Goal: Task Accomplishment & Management: Manage account settings

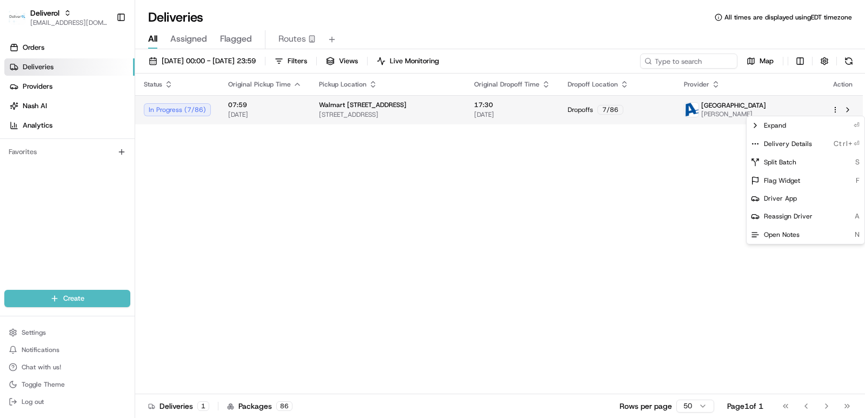
click at [838, 112] on html "Deliverol ali.jan@deliverol.com Toggle Sidebar Orders Deliveries Providers Nash…" at bounding box center [432, 209] width 865 height 418
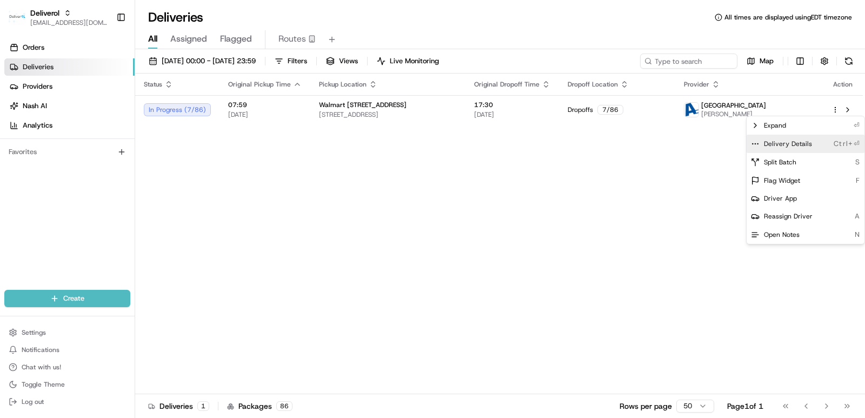
click at [794, 144] on span "Delivery Details" at bounding box center [788, 144] width 48 height 9
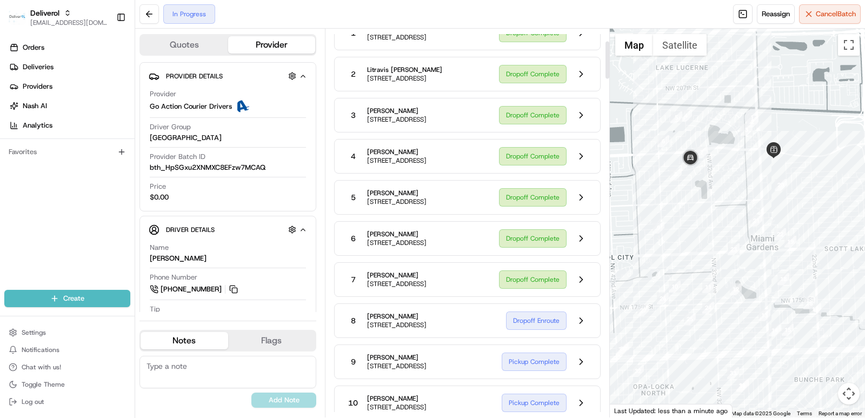
scroll to position [162, 0]
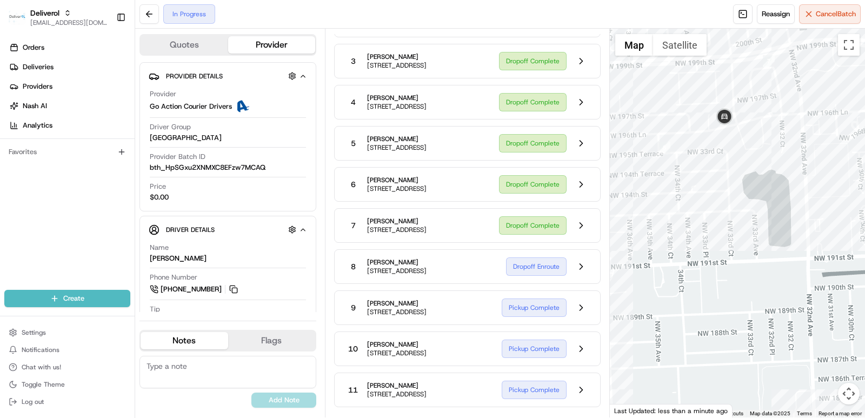
drag, startPoint x: 698, startPoint y: 136, endPoint x: 731, endPoint y: 152, distance: 36.5
click at [731, 152] on div at bounding box center [738, 223] width 256 height 389
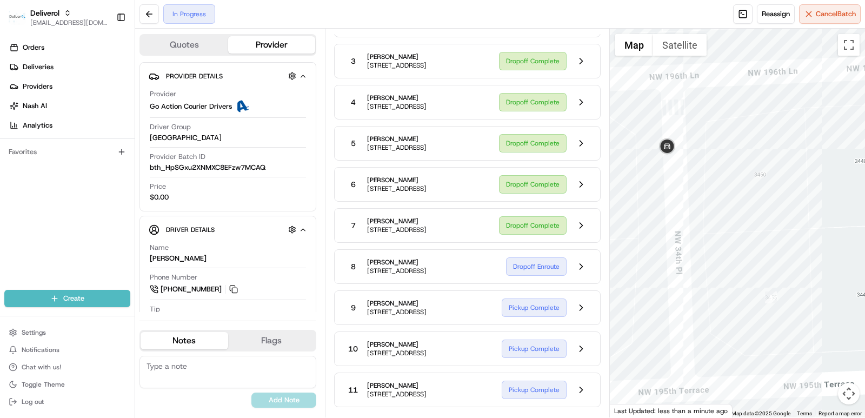
drag, startPoint x: 684, startPoint y: 263, endPoint x: 709, endPoint y: 219, distance: 50.9
click at [709, 219] on div at bounding box center [738, 223] width 256 height 389
click at [768, 220] on div at bounding box center [738, 223] width 256 height 389
drag, startPoint x: 680, startPoint y: 110, endPoint x: 688, endPoint y: 148, distance: 38.1
click at [688, 148] on div at bounding box center [738, 223] width 256 height 389
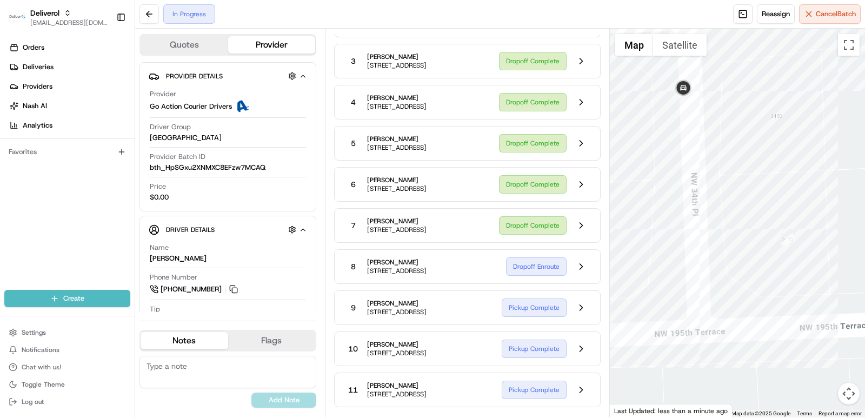
drag, startPoint x: 757, startPoint y: 271, endPoint x: 750, endPoint y: 241, distance: 30.4
click at [750, 241] on div at bounding box center [738, 223] width 256 height 389
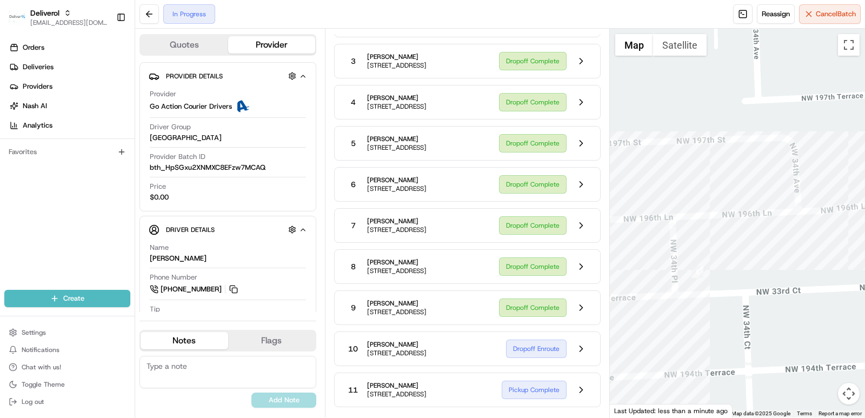
drag, startPoint x: 708, startPoint y: 341, endPoint x: 632, endPoint y: 324, distance: 77.5
click at [632, 324] on div at bounding box center [738, 223] width 256 height 389
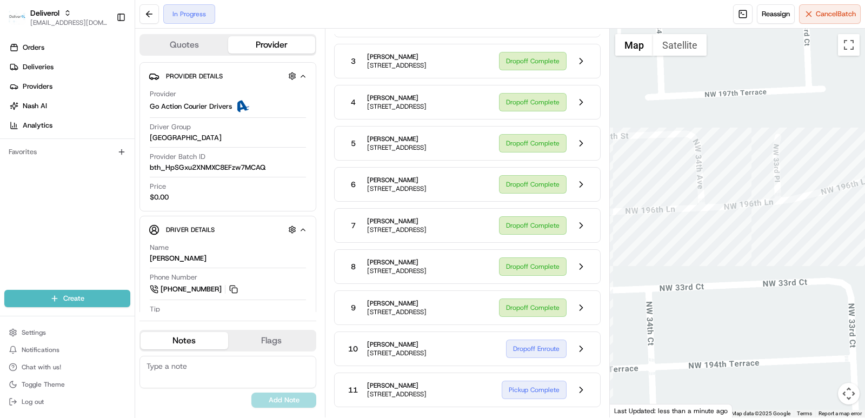
drag, startPoint x: 761, startPoint y: 304, endPoint x: 636, endPoint y: 297, distance: 125.1
click at [636, 297] on div at bounding box center [738, 223] width 256 height 389
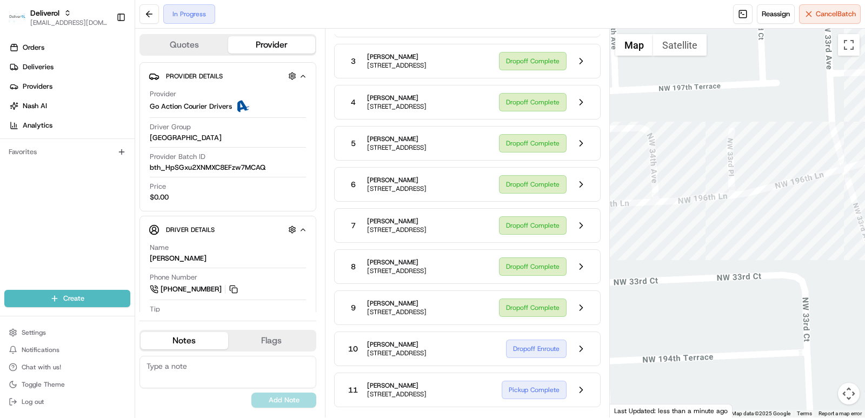
drag, startPoint x: 807, startPoint y: 261, endPoint x: 746, endPoint y: 262, distance: 61.1
click at [746, 262] on div at bounding box center [738, 223] width 256 height 389
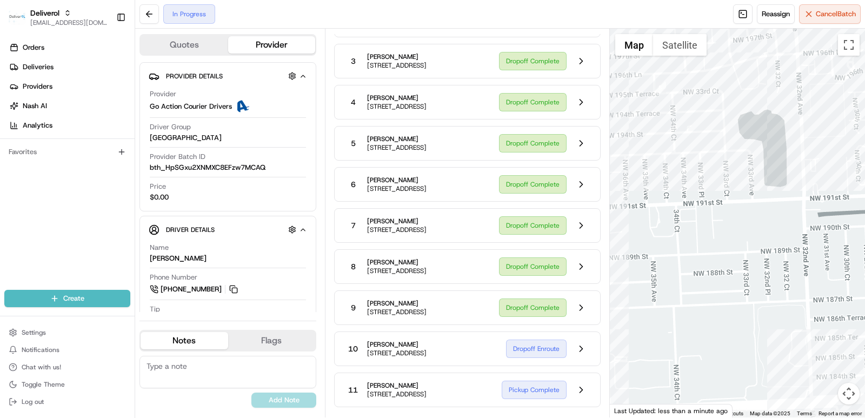
drag, startPoint x: 787, startPoint y: 256, endPoint x: 744, endPoint y: 122, distance: 140.9
click at [733, 70] on div at bounding box center [738, 223] width 256 height 389
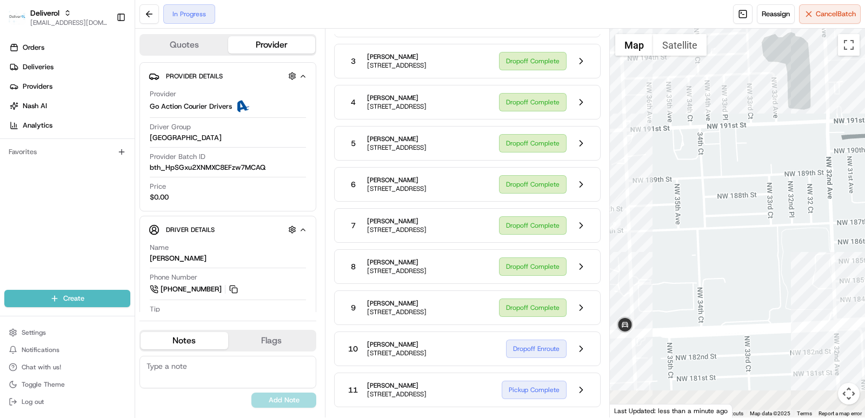
drag, startPoint x: 744, startPoint y: 122, endPoint x: 799, endPoint y: 38, distance: 100.8
click at [799, 38] on div at bounding box center [738, 223] width 256 height 389
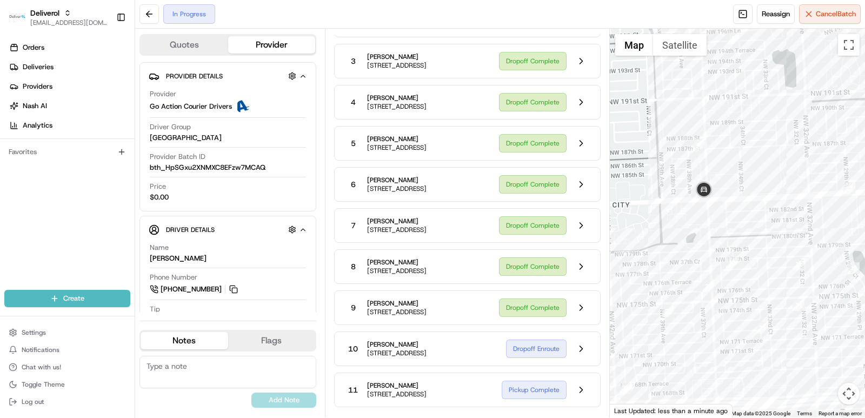
drag, startPoint x: 691, startPoint y: 288, endPoint x: 698, endPoint y: 262, distance: 26.4
click at [698, 262] on div at bounding box center [738, 223] width 256 height 389
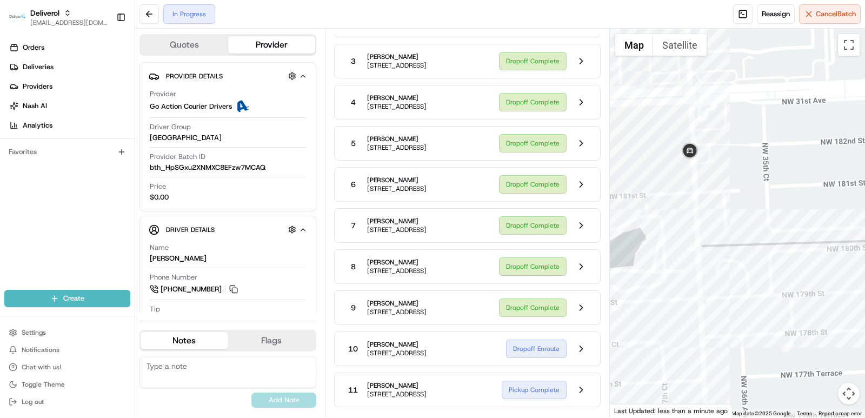
drag, startPoint x: 722, startPoint y: 214, endPoint x: 457, endPoint y: 336, distance: 292.3
click at [771, 179] on div at bounding box center [738, 223] width 256 height 389
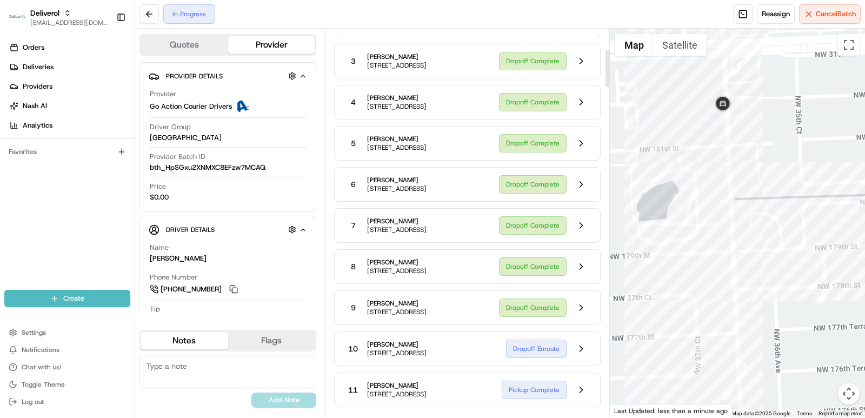
scroll to position [216, 0]
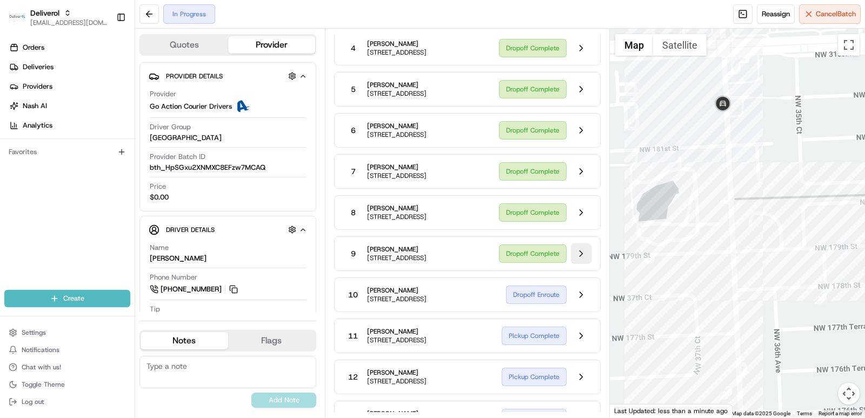
click at [581, 264] on button at bounding box center [581, 253] width 21 height 21
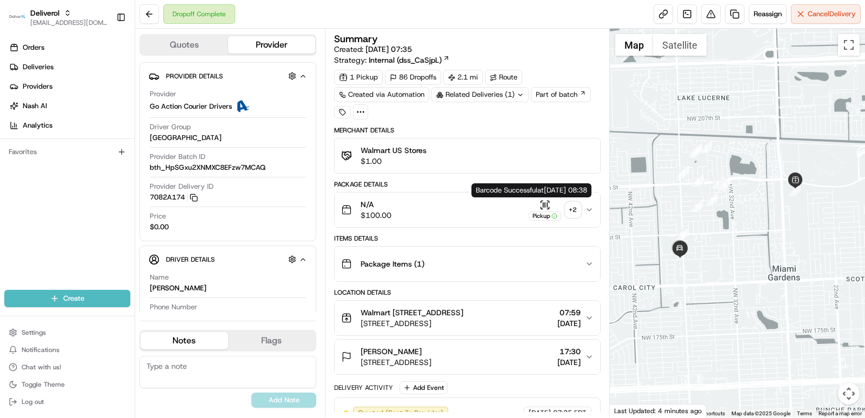
click at [546, 205] on icon "button" at bounding box center [545, 205] width 11 height 11
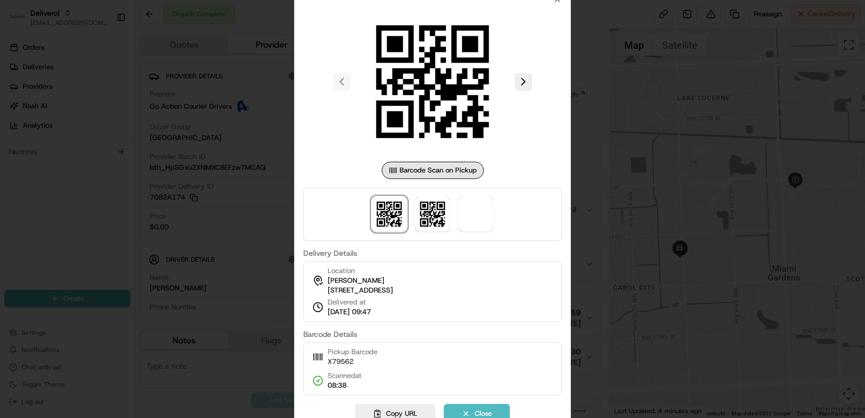
click at [342, 81] on div at bounding box center [432, 82] width 258 height 156
click at [341, 76] on div at bounding box center [432, 82] width 258 height 156
click at [526, 77] on button at bounding box center [523, 81] width 17 height 17
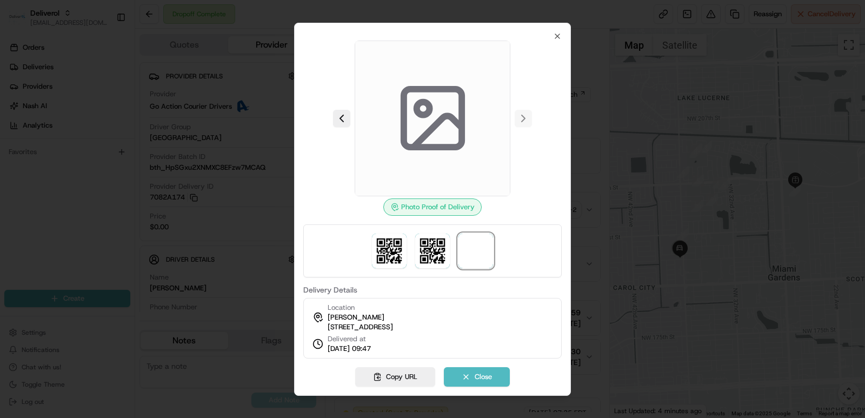
click at [630, 256] on div at bounding box center [432, 209] width 865 height 418
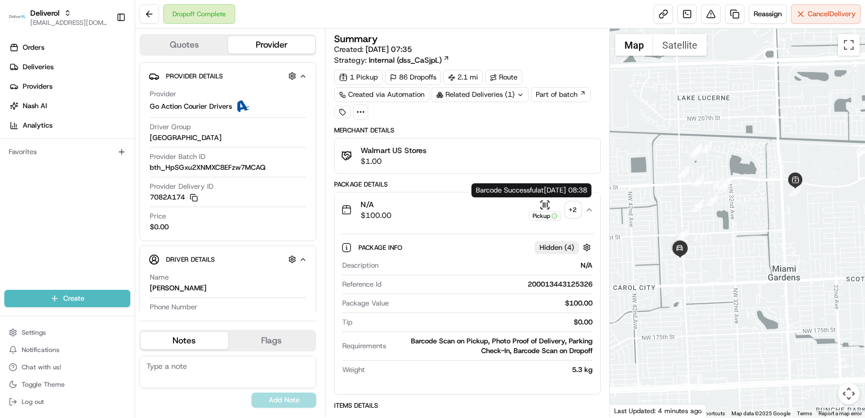
click at [542, 202] on icon "button" at bounding box center [545, 205] width 11 height 11
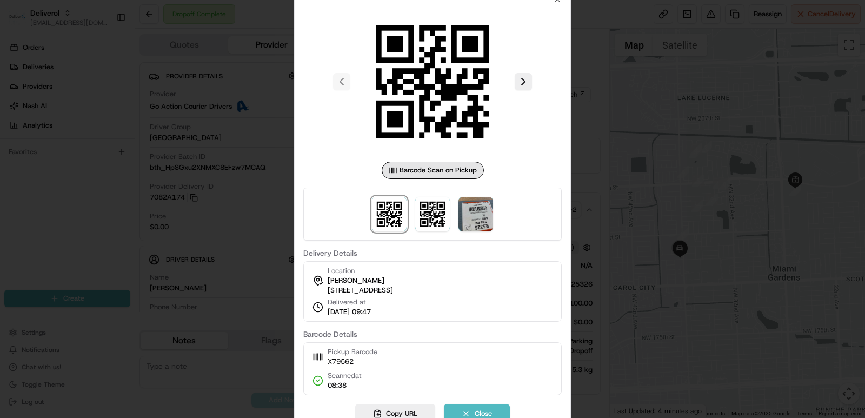
drag, startPoint x: 482, startPoint y: 230, endPoint x: 484, endPoint y: 222, distance: 8.3
click at [482, 228] on div at bounding box center [432, 214] width 258 height 53
click at [485, 214] on img at bounding box center [476, 214] width 35 height 35
click at [631, 119] on div at bounding box center [432, 209] width 865 height 418
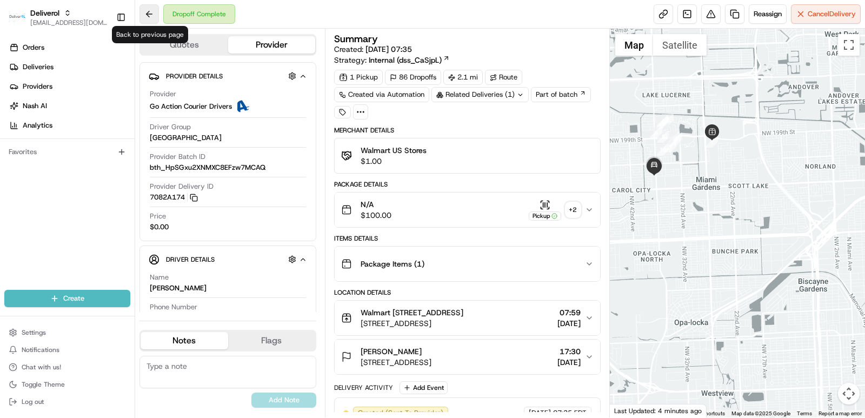
click at [152, 17] on button at bounding box center [149, 13] width 19 height 19
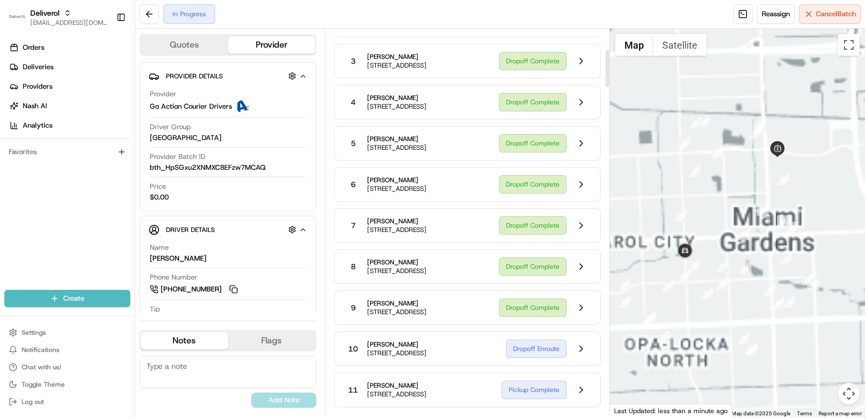
scroll to position [216, 0]
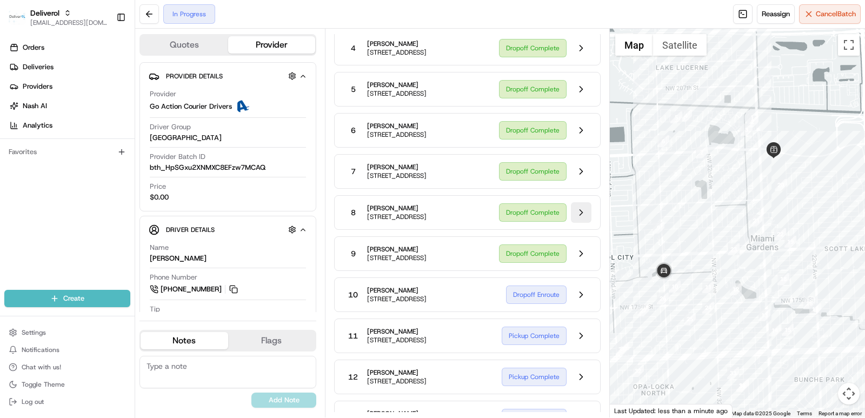
click at [585, 223] on button at bounding box center [581, 212] width 21 height 21
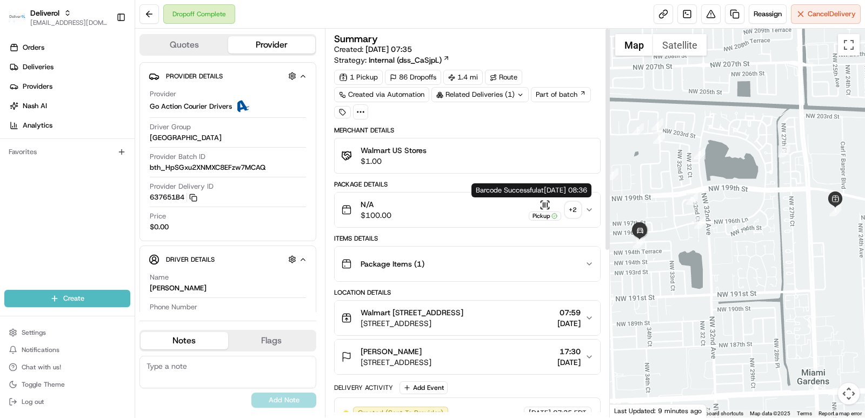
click at [542, 207] on icon "button" at bounding box center [545, 205] width 11 height 11
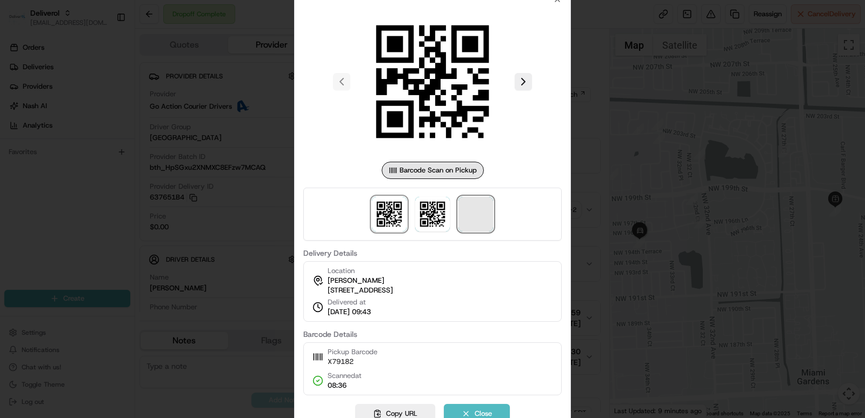
click at [469, 212] on span at bounding box center [476, 214] width 35 height 35
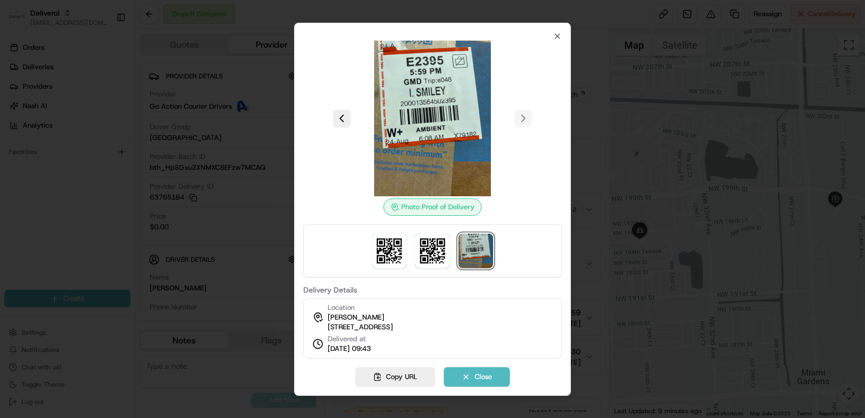
click at [658, 159] on div at bounding box center [432, 209] width 865 height 418
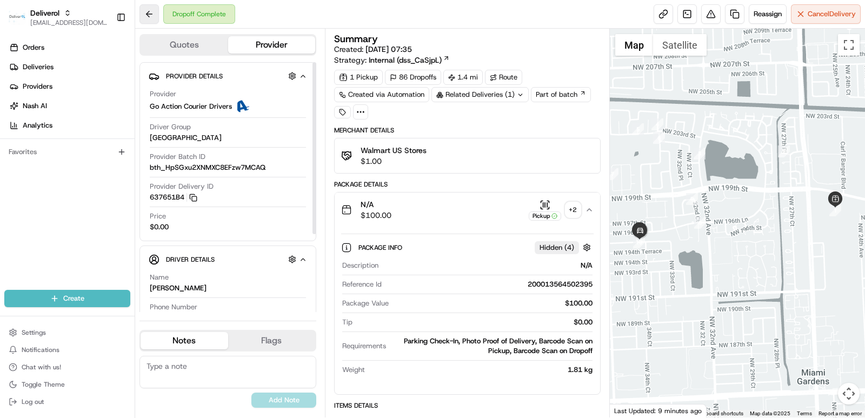
click at [143, 14] on button at bounding box center [149, 13] width 19 height 19
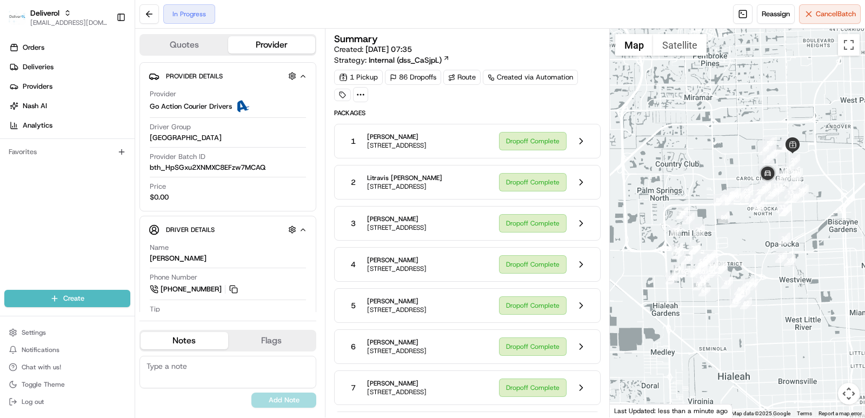
scroll to position [216, 0]
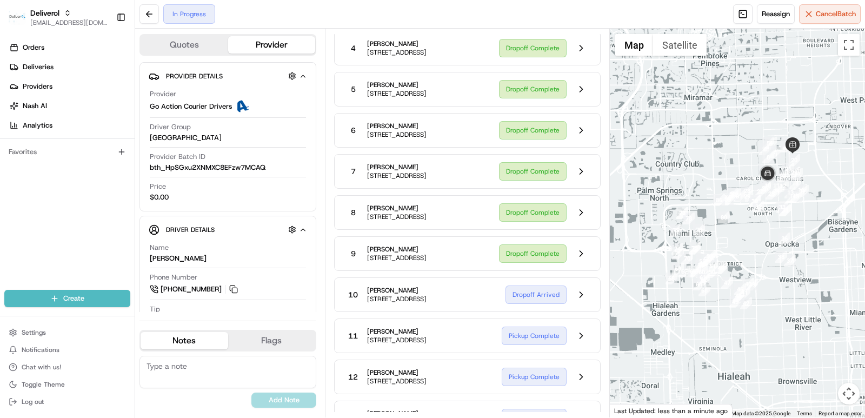
click at [427, 180] on span "[STREET_ADDRESS]" at bounding box center [396, 175] width 59 height 9
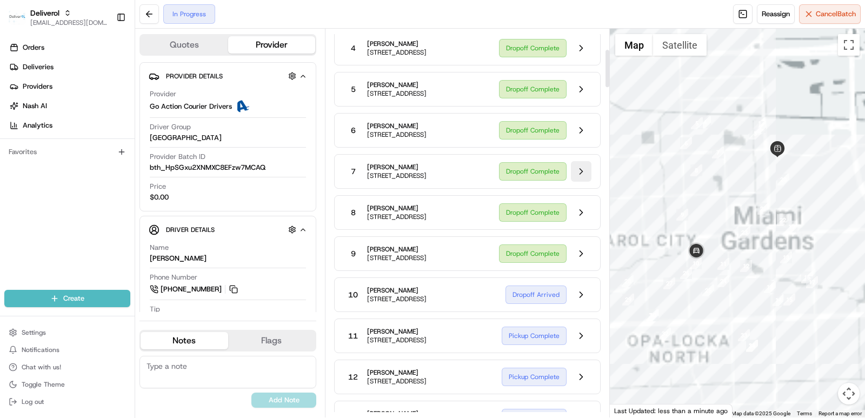
click at [578, 182] on button at bounding box center [581, 171] width 21 height 21
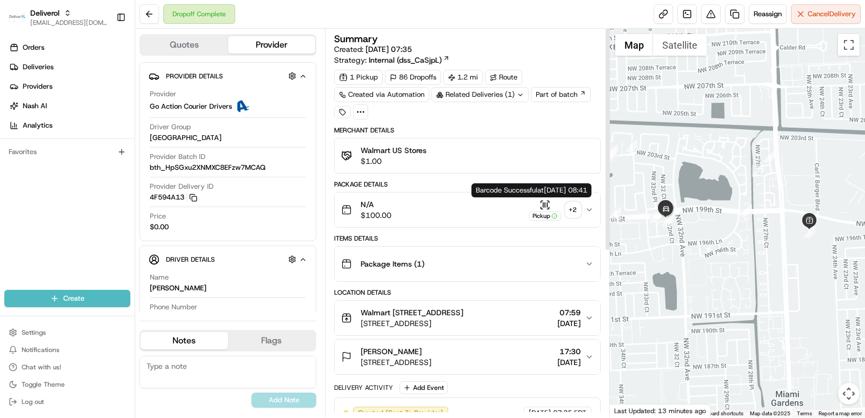
click at [543, 207] on icon "button" at bounding box center [543, 204] width 0 height 4
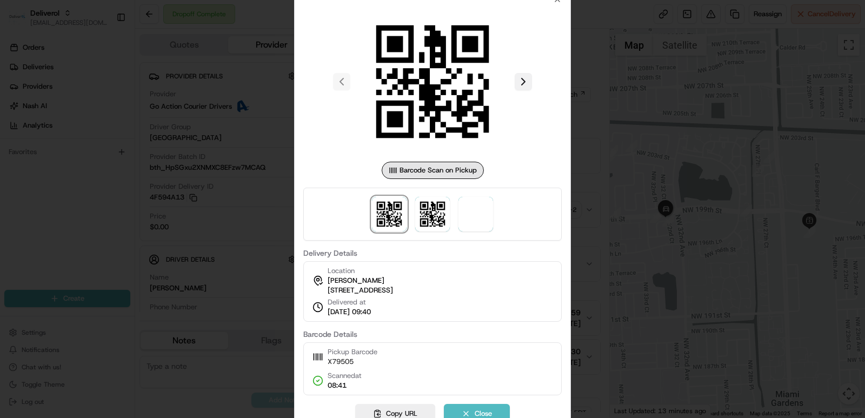
click at [527, 84] on button at bounding box center [523, 81] width 17 height 17
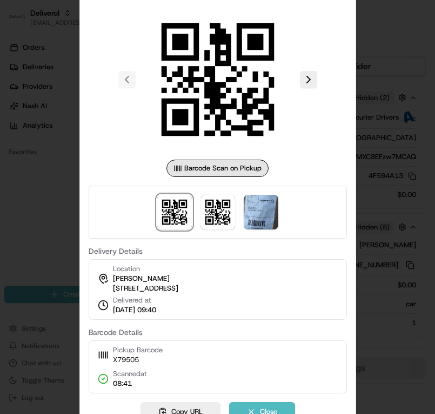
click at [421, 126] on div at bounding box center [217, 207] width 435 height 414
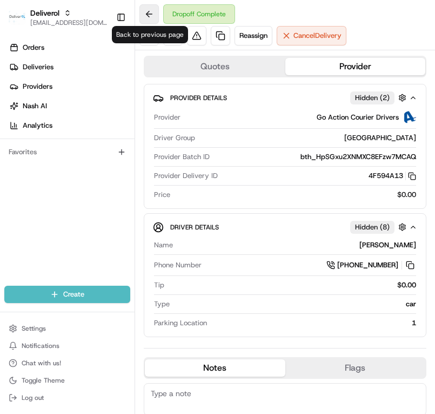
click at [151, 17] on button at bounding box center [149, 13] width 19 height 19
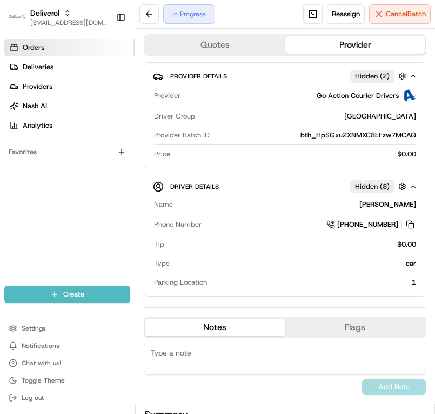
drag, startPoint x: 59, startPoint y: 48, endPoint x: 51, endPoint y: 51, distance: 8.2
click at [59, 48] on link "Orders" at bounding box center [69, 47] width 130 height 17
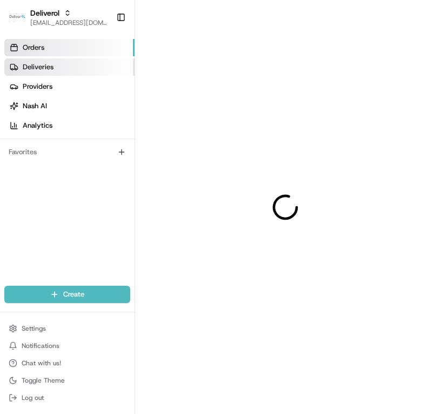
click at [38, 71] on span "Deliveries" at bounding box center [38, 67] width 31 height 10
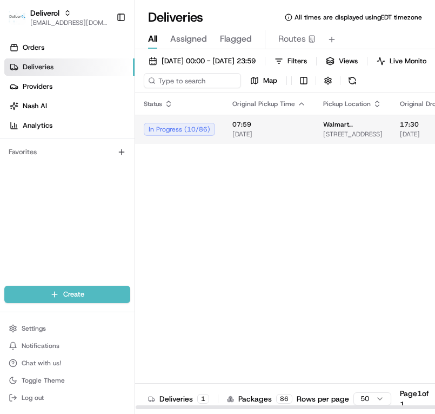
click at [173, 136] on div "In Progress ( 10 / 86 )" at bounding box center [179, 129] width 71 height 13
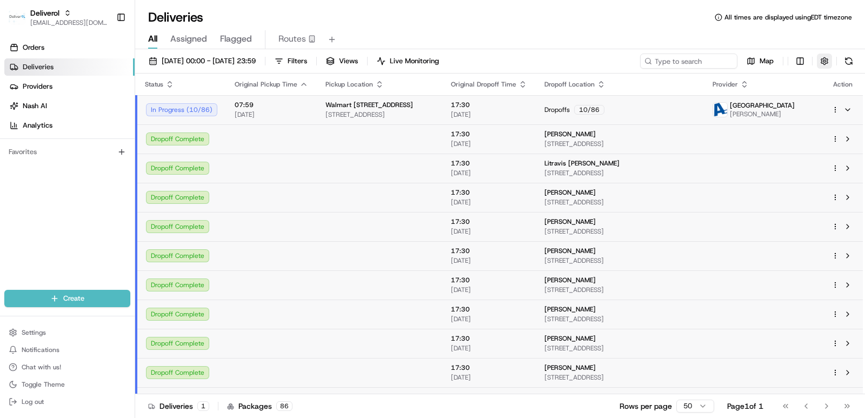
click at [825, 64] on button "button" at bounding box center [824, 61] width 15 height 15
click at [792, 33] on div "All Assigned Flagged Routes" at bounding box center [500, 39] width 730 height 19
click at [833, 111] on html "Deliverol ali.jan@deliverol.com Toggle Sidebar Orders Deliveries Providers Nash…" at bounding box center [432, 209] width 865 height 418
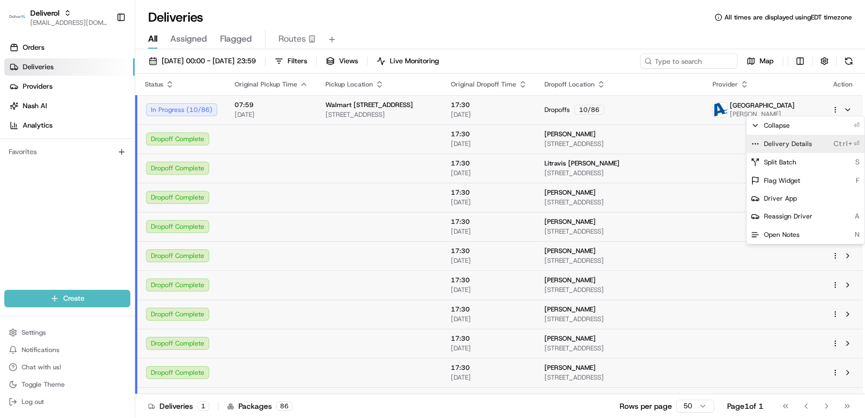
click at [808, 141] on span "Delivery Details" at bounding box center [788, 144] width 48 height 9
click at [826, 65] on html "Deliverol ali.jan@deliverol.com Toggle Sidebar Orders Deliveries Providers Nash…" at bounding box center [432, 209] width 865 height 418
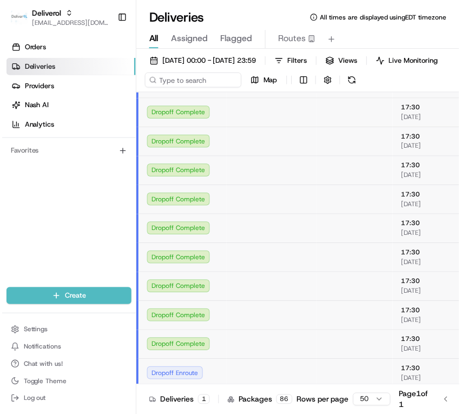
scroll to position [270, 0]
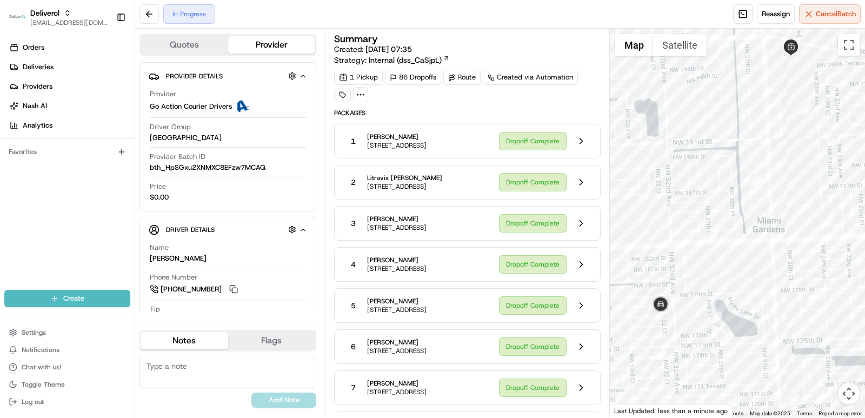
drag, startPoint x: 677, startPoint y: 187, endPoint x: 727, endPoint y: 94, distance: 105.5
click at [502, 94] on div at bounding box center [738, 223] width 256 height 389
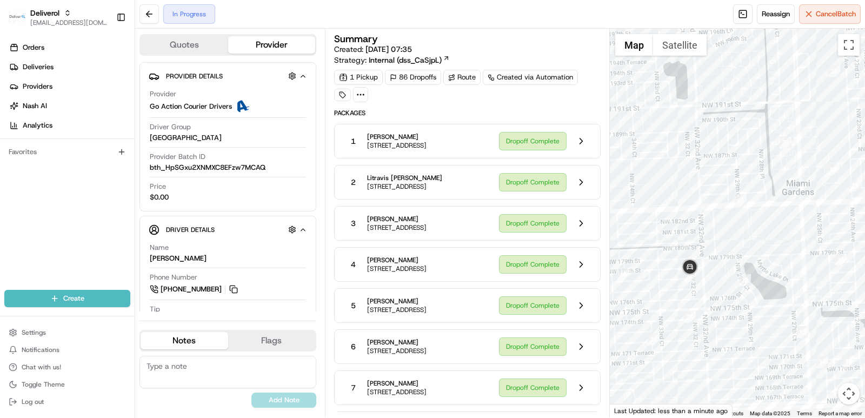
drag, startPoint x: 745, startPoint y: 224, endPoint x: 755, endPoint y: 211, distance: 16.6
click at [502, 211] on div at bounding box center [738, 223] width 256 height 389
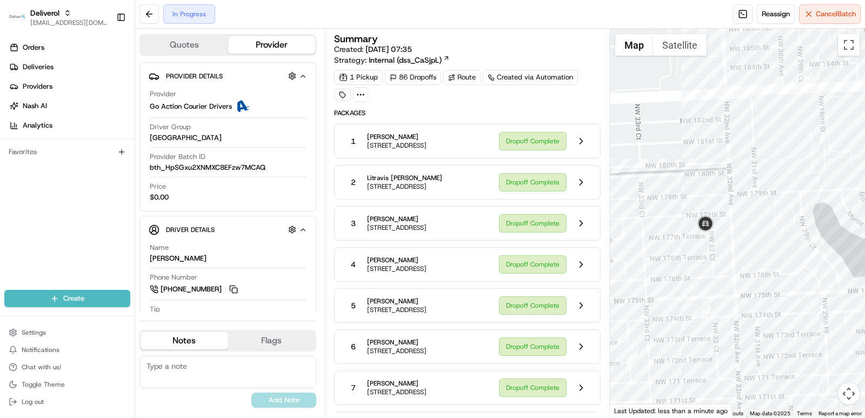
drag, startPoint x: 741, startPoint y: 225, endPoint x: 780, endPoint y: 168, distance: 69.3
click at [502, 168] on div at bounding box center [738, 223] width 256 height 389
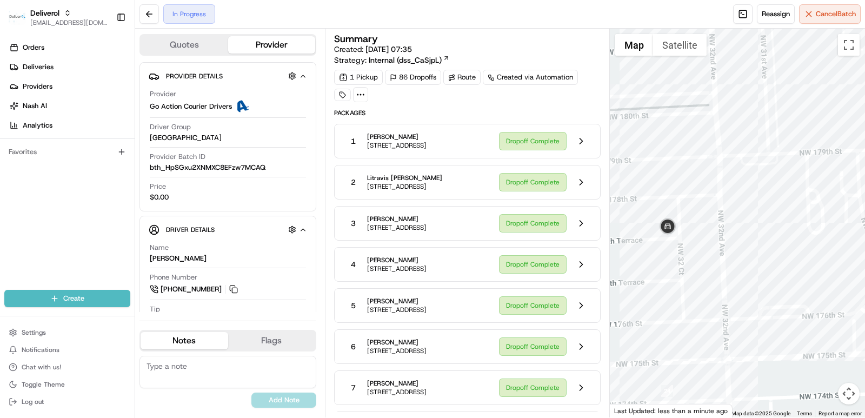
drag, startPoint x: 680, startPoint y: 280, endPoint x: 721, endPoint y: 261, distance: 44.8
click at [502, 261] on div at bounding box center [738, 223] width 256 height 389
drag, startPoint x: 709, startPoint y: 228, endPoint x: 825, endPoint y: 229, distance: 116.3
click at [502, 226] on div at bounding box center [738, 223] width 256 height 389
drag, startPoint x: 825, startPoint y: 229, endPoint x: 840, endPoint y: 249, distance: 24.8
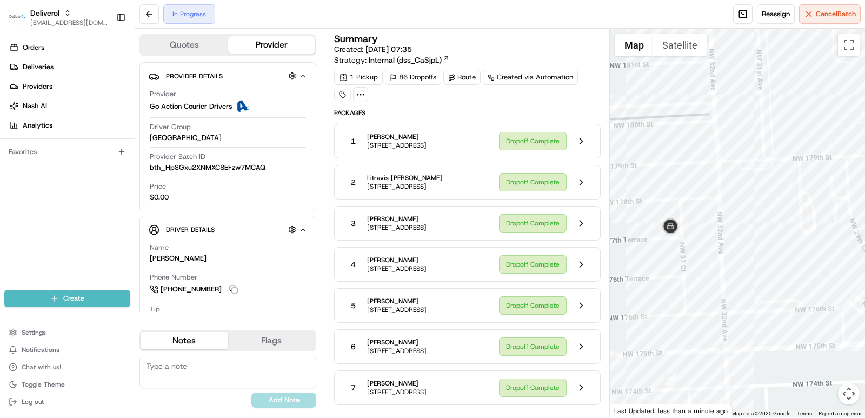
click at [502, 249] on div at bounding box center [738, 223] width 256 height 389
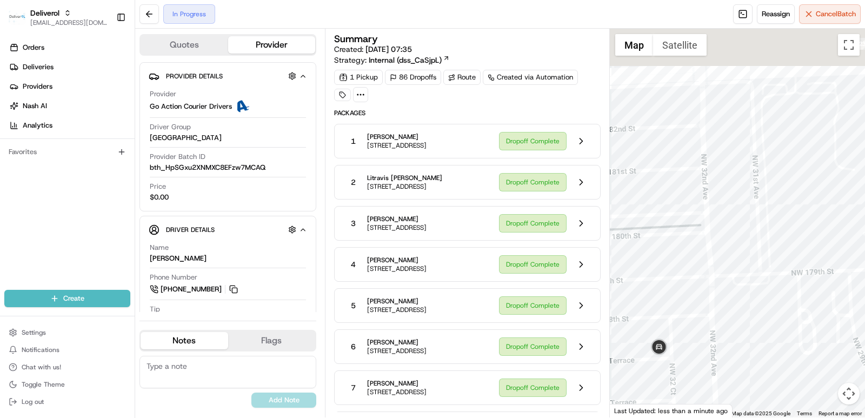
drag, startPoint x: 771, startPoint y: 212, endPoint x: 765, endPoint y: 291, distance: 79.2
click at [502, 358] on div at bounding box center [738, 223] width 256 height 389
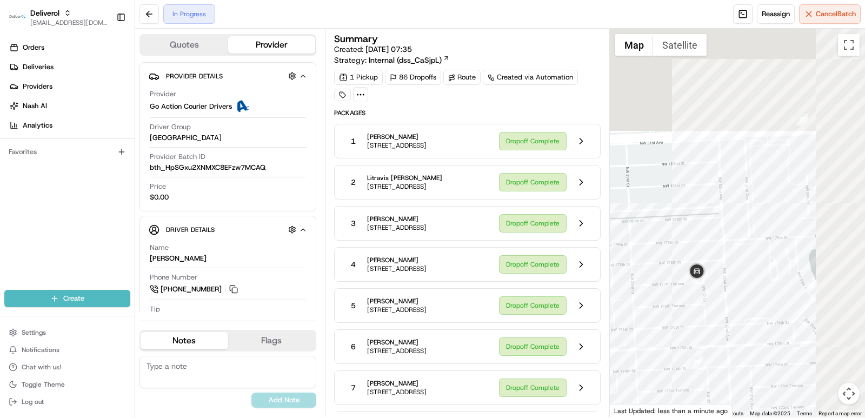
drag, startPoint x: 748, startPoint y: 334, endPoint x: 734, endPoint y: 299, distance: 37.6
click at [502, 299] on div at bounding box center [738, 223] width 256 height 389
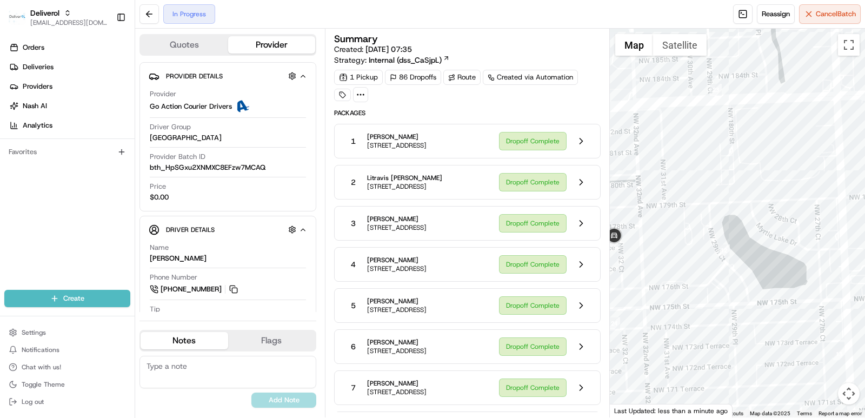
drag, startPoint x: 797, startPoint y: 329, endPoint x: 710, endPoint y: 293, distance: 93.8
click at [502, 293] on div at bounding box center [738, 223] width 256 height 389
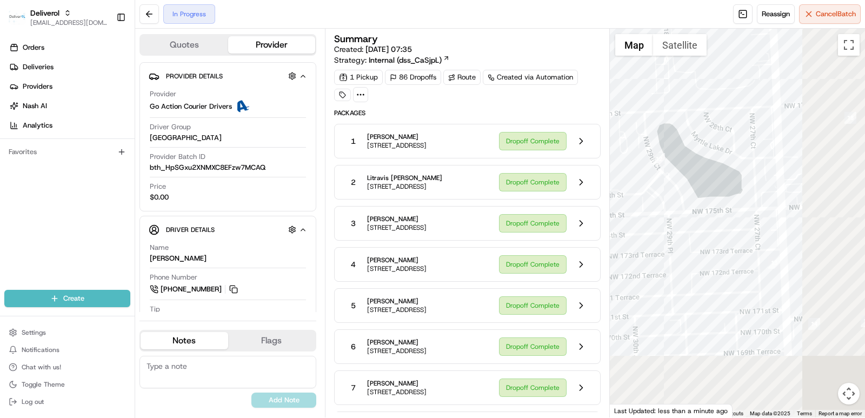
drag, startPoint x: 743, startPoint y: 335, endPoint x: 674, endPoint y: 236, distance: 121.2
click at [502, 236] on div at bounding box center [738, 223] width 256 height 389
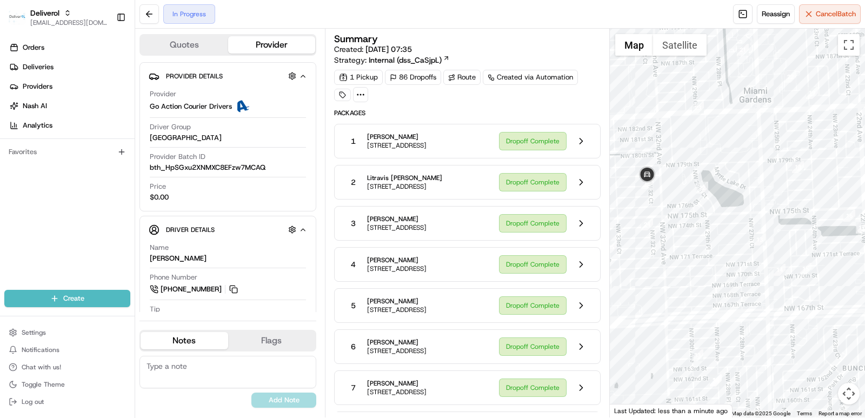
drag, startPoint x: 706, startPoint y: 151, endPoint x: 733, endPoint y: 145, distance: 27.7
click at [502, 145] on div at bounding box center [738, 223] width 256 height 389
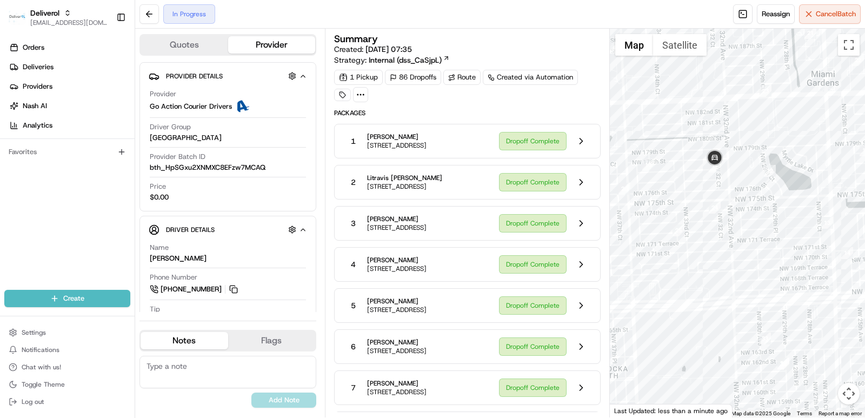
drag, startPoint x: 702, startPoint y: 294, endPoint x: 772, endPoint y: 276, distance: 72.0
click at [502, 276] on div at bounding box center [738, 223] width 256 height 389
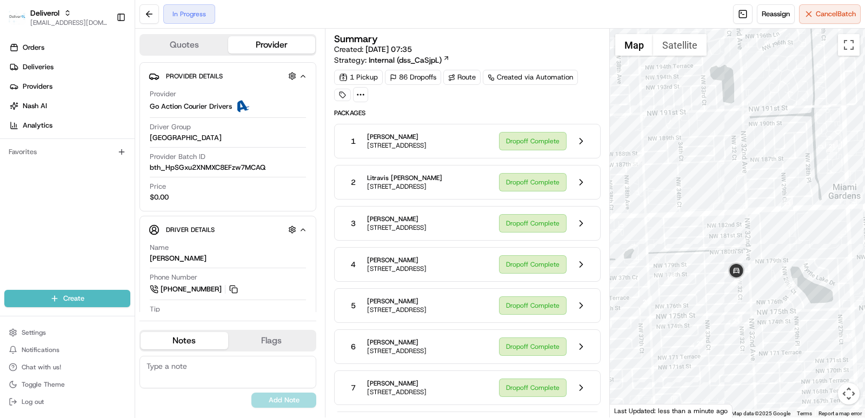
drag, startPoint x: 688, startPoint y: 85, endPoint x: 710, endPoint y: 200, distance: 117.2
click at [502, 200] on div at bounding box center [738, 223] width 256 height 389
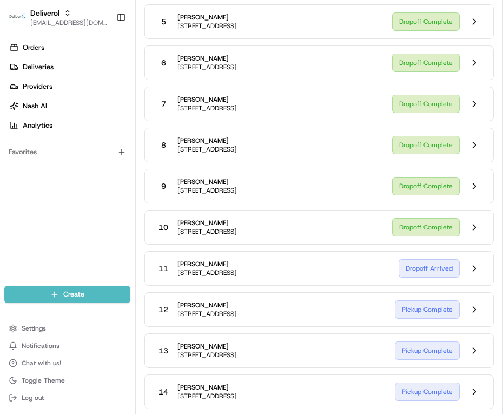
scroll to position [703, 0]
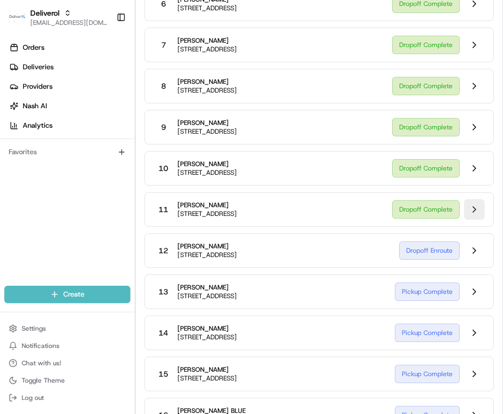
click at [465, 209] on button at bounding box center [474, 209] width 21 height 21
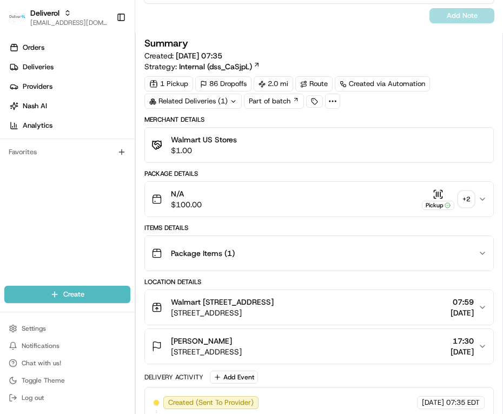
scroll to position [343, 0]
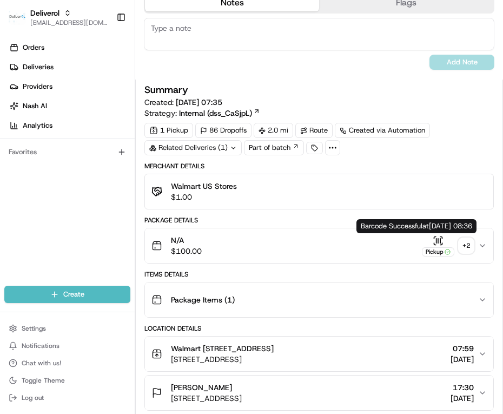
click at [433, 241] on icon "button" at bounding box center [438, 240] width 11 height 11
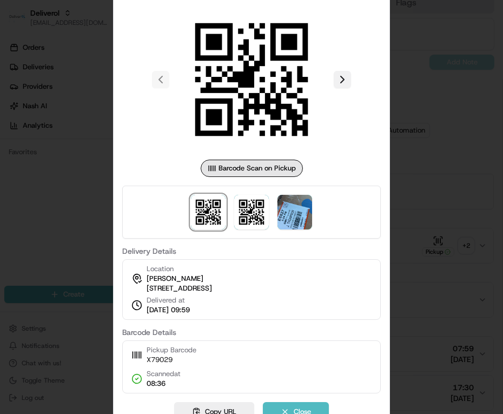
click at [343, 75] on button at bounding box center [342, 79] width 17 height 17
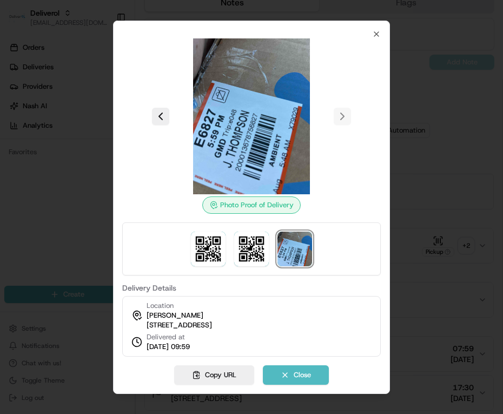
click at [461, 114] on div at bounding box center [251, 207] width 503 height 414
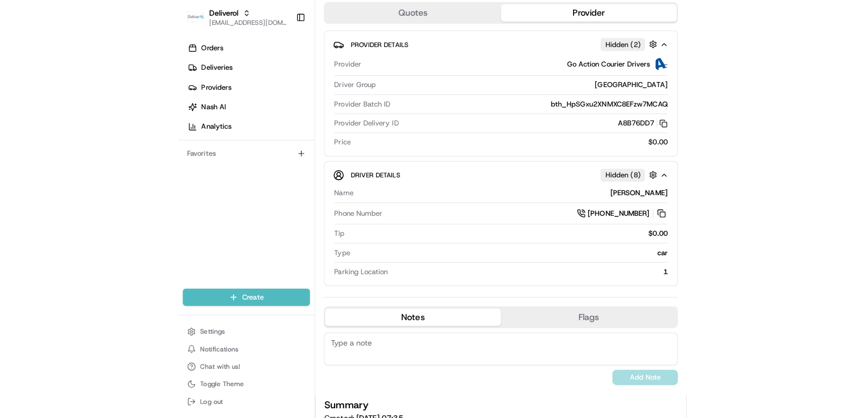
scroll to position [0, 0]
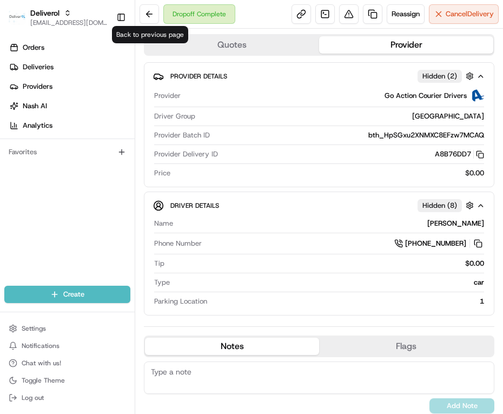
click at [149, 10] on button at bounding box center [149, 13] width 19 height 19
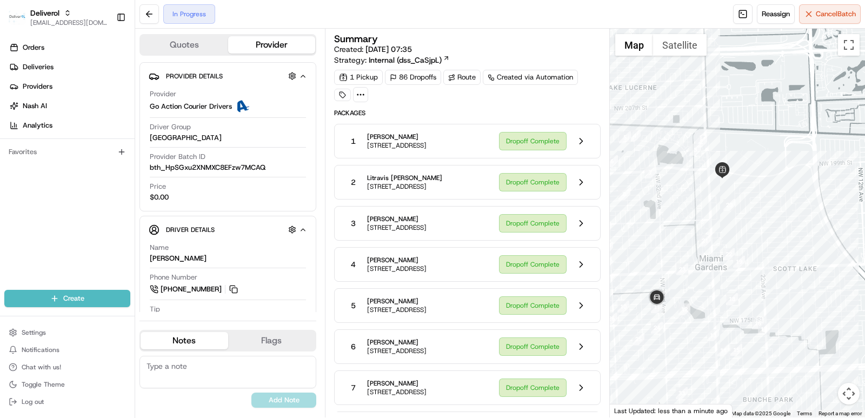
drag, startPoint x: 672, startPoint y: 328, endPoint x: 687, endPoint y: 330, distance: 15.8
click at [502, 330] on div at bounding box center [738, 223] width 256 height 389
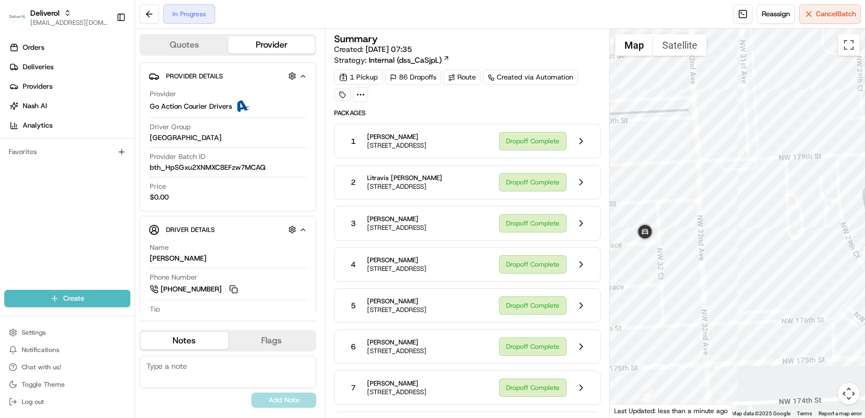
drag, startPoint x: 673, startPoint y: 317, endPoint x: 787, endPoint y: 312, distance: 114.7
click at [502, 312] on div at bounding box center [738, 223] width 256 height 389
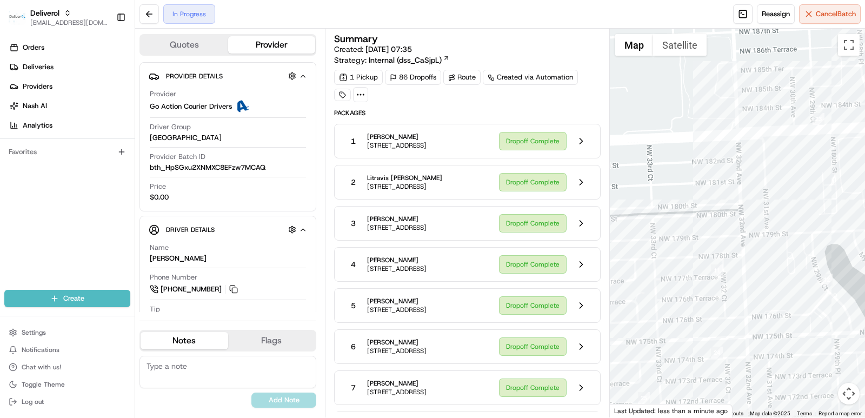
scroll to position [379, 0]
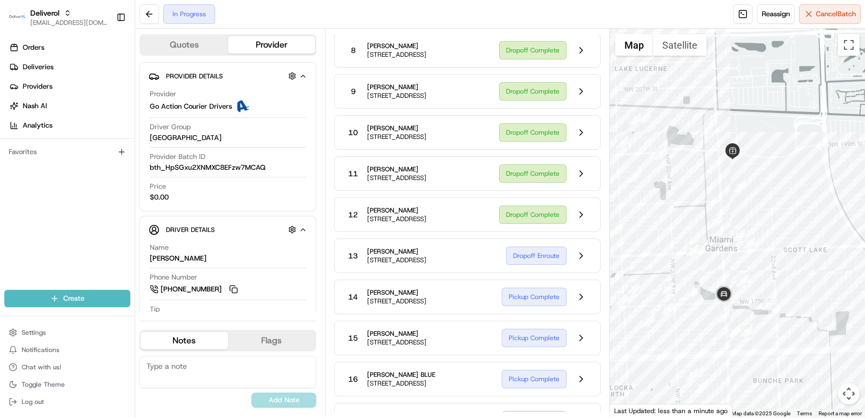
drag, startPoint x: 798, startPoint y: 319, endPoint x: 731, endPoint y: 285, distance: 75.2
click at [502, 242] on div at bounding box center [738, 223] width 256 height 389
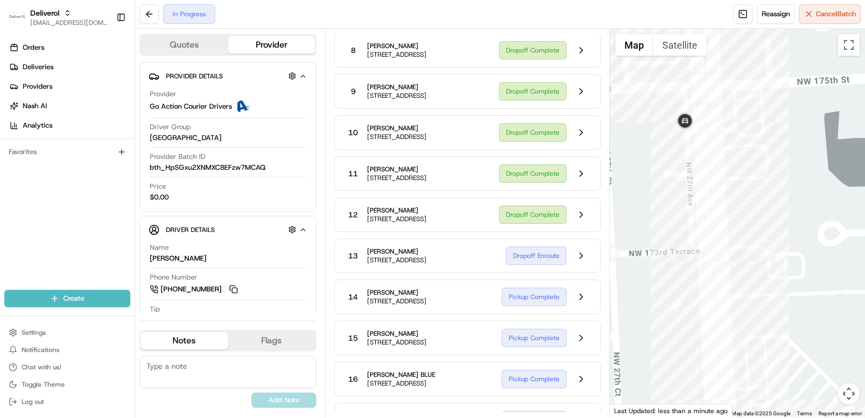
drag, startPoint x: 673, startPoint y: 274, endPoint x: 752, endPoint y: 246, distance: 84.3
click at [502, 246] on div at bounding box center [738, 223] width 256 height 389
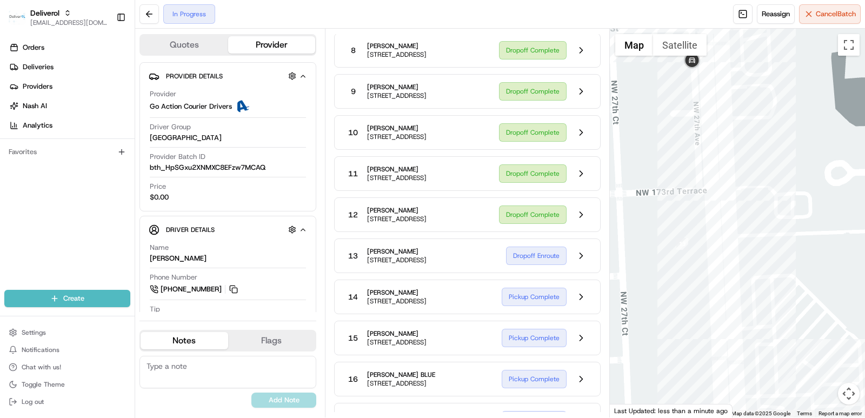
drag, startPoint x: 738, startPoint y: 344, endPoint x: 745, endPoint y: 299, distance: 46.0
click at [502, 299] on div at bounding box center [738, 223] width 256 height 389
drag, startPoint x: 745, startPoint y: 299, endPoint x: 754, endPoint y: 361, distance: 62.8
click at [502, 361] on div at bounding box center [738, 223] width 256 height 389
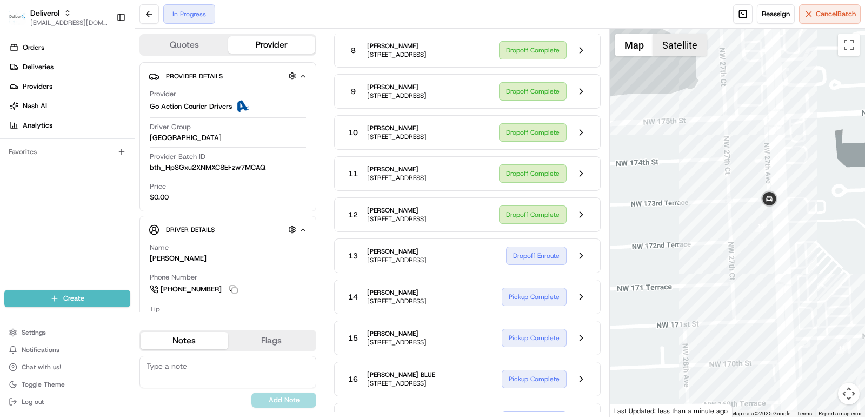
click at [502, 48] on button "Satellite" at bounding box center [680, 45] width 54 height 22
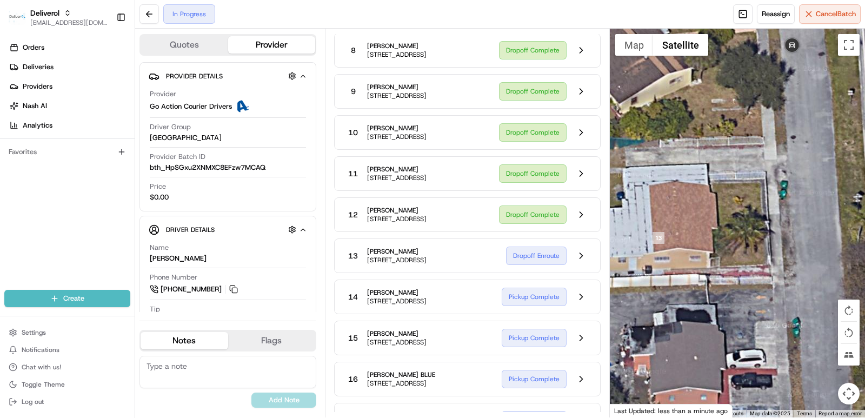
drag, startPoint x: 736, startPoint y: 274, endPoint x: 807, endPoint y: 209, distance: 96.4
click at [502, 209] on div at bounding box center [738, 223] width 256 height 389
click at [502, 395] on button "Map camera controls" at bounding box center [849, 394] width 22 height 22
drag, startPoint x: 822, startPoint y: 308, endPoint x: 841, endPoint y: 385, distance: 79.1
click at [502, 322] on div at bounding box center [738, 223] width 256 height 389
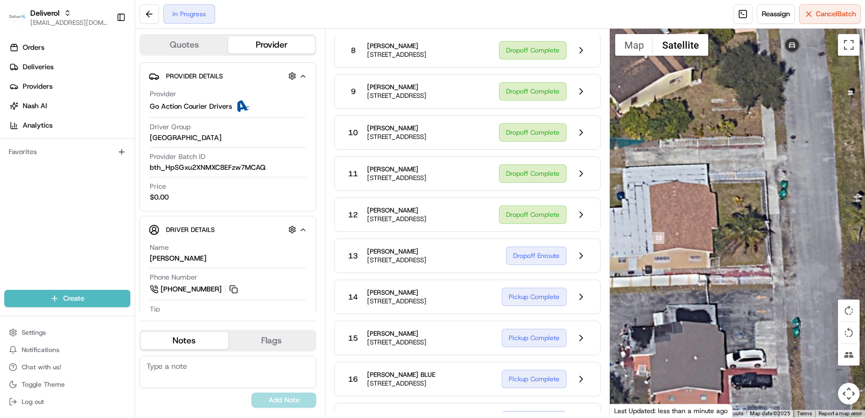
click at [502, 389] on button "Map camera controls" at bounding box center [849, 394] width 22 height 22
click at [502, 357] on button "Tilt map" at bounding box center [849, 355] width 22 height 22
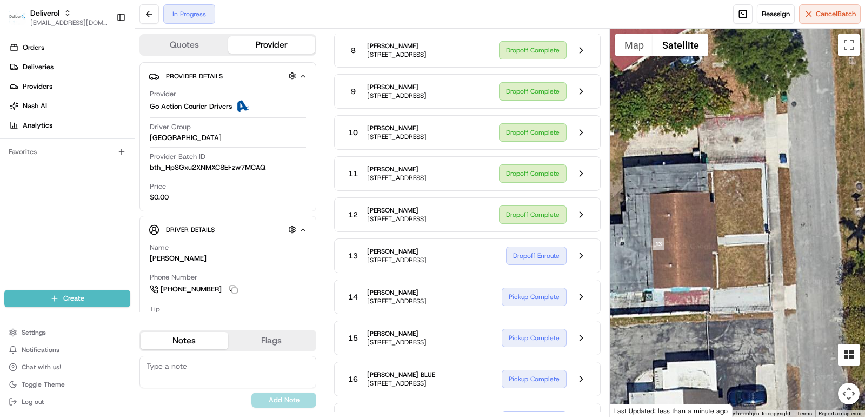
click at [502, 350] on button "Tilt map" at bounding box center [849, 355] width 22 height 22
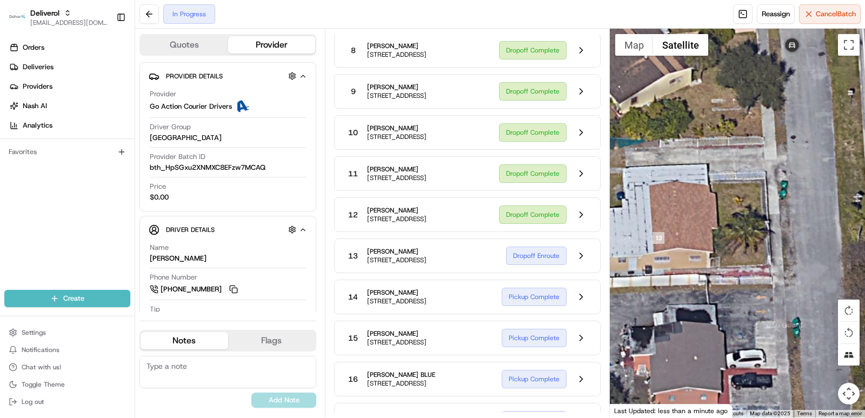
click at [502, 350] on button "Tilt map" at bounding box center [849, 355] width 22 height 22
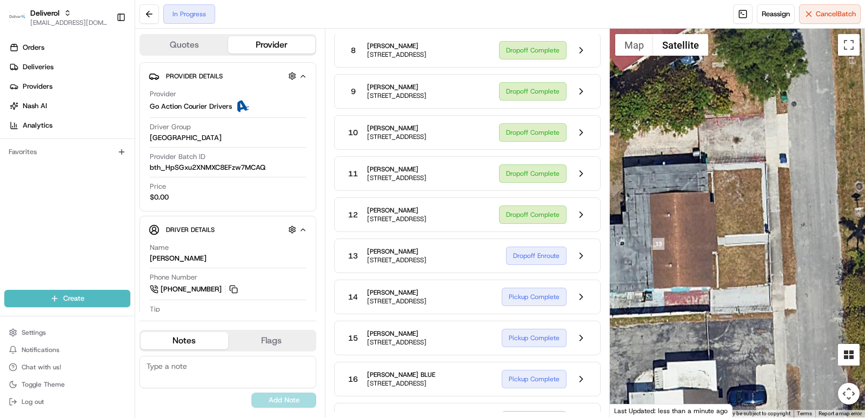
click at [502, 350] on button "Tilt map" at bounding box center [849, 355] width 22 height 22
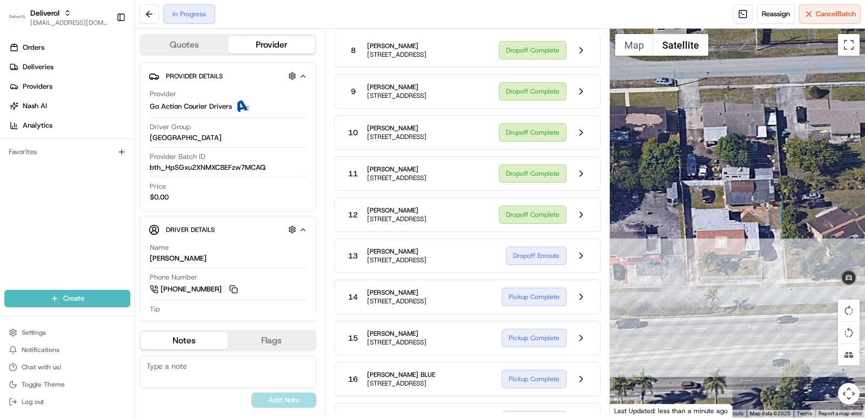
drag, startPoint x: 789, startPoint y: 324, endPoint x: 718, endPoint y: 310, distance: 72.2
click at [502, 310] on div at bounding box center [738, 223] width 256 height 389
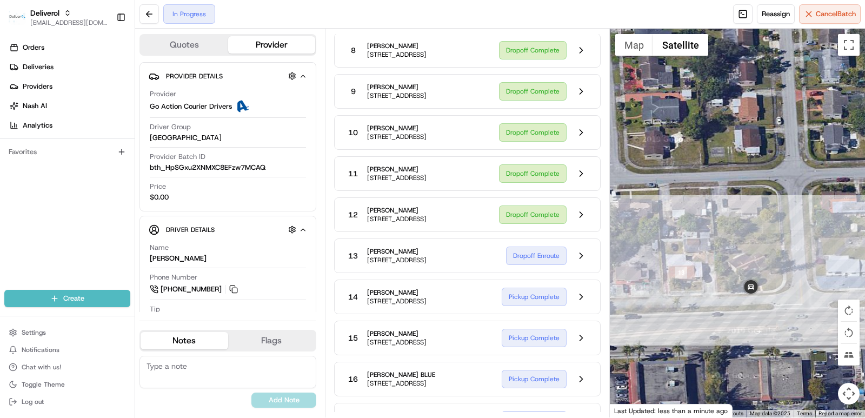
drag, startPoint x: 776, startPoint y: 321, endPoint x: 695, endPoint y: 316, distance: 80.7
click at [502, 316] on div at bounding box center [738, 223] width 256 height 389
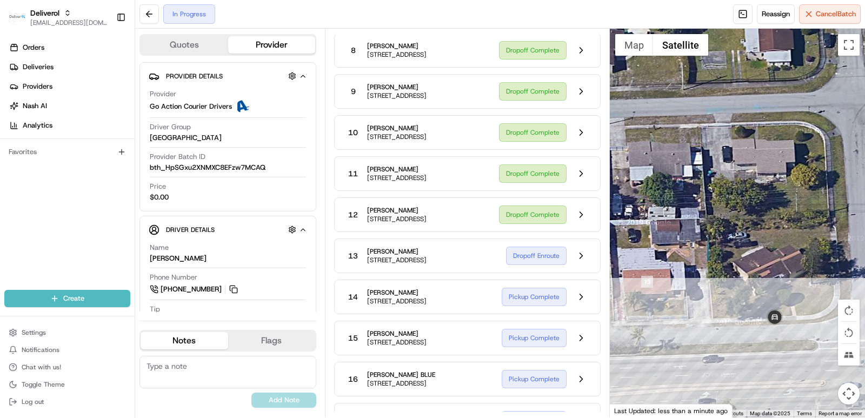
drag, startPoint x: 733, startPoint y: 334, endPoint x: 794, endPoint y: 327, distance: 62.0
click at [502, 327] on div at bounding box center [738, 223] width 256 height 389
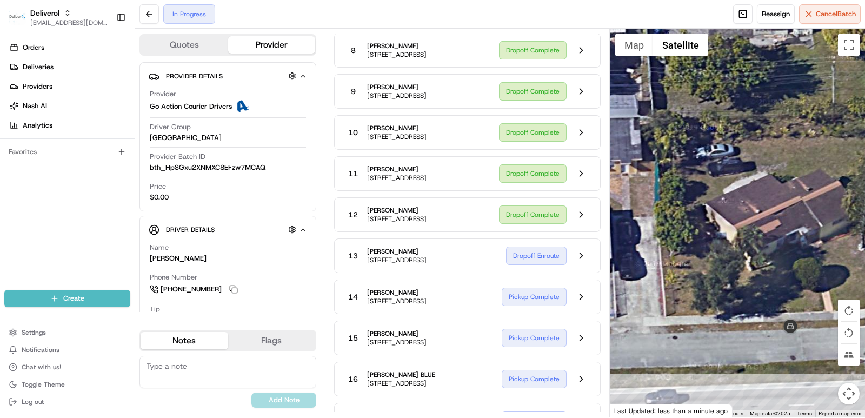
drag, startPoint x: 772, startPoint y: 344, endPoint x: 797, endPoint y: 340, distance: 25.8
click at [502, 340] on div at bounding box center [738, 223] width 256 height 389
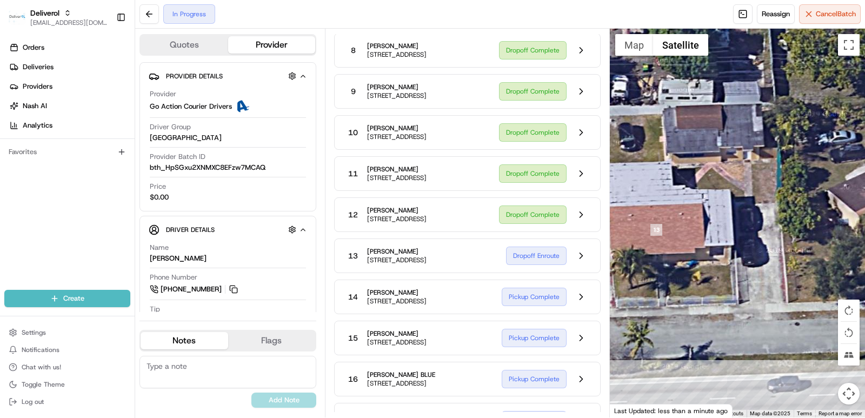
drag, startPoint x: 705, startPoint y: 340, endPoint x: 828, endPoint y: 328, distance: 123.9
click at [502, 328] on div at bounding box center [738, 223] width 256 height 389
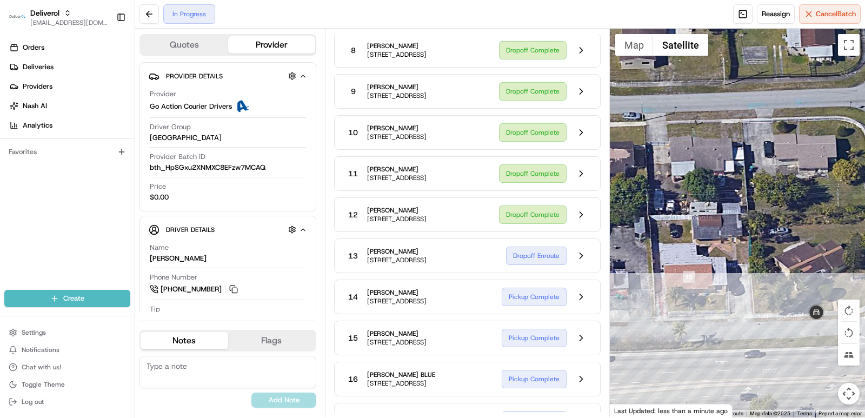
drag, startPoint x: 711, startPoint y: 325, endPoint x: 717, endPoint y: 324, distance: 6.0
click at [502, 324] on div at bounding box center [738, 223] width 256 height 389
click at [502, 52] on button "Toggle fullscreen view" at bounding box center [849, 45] width 22 height 22
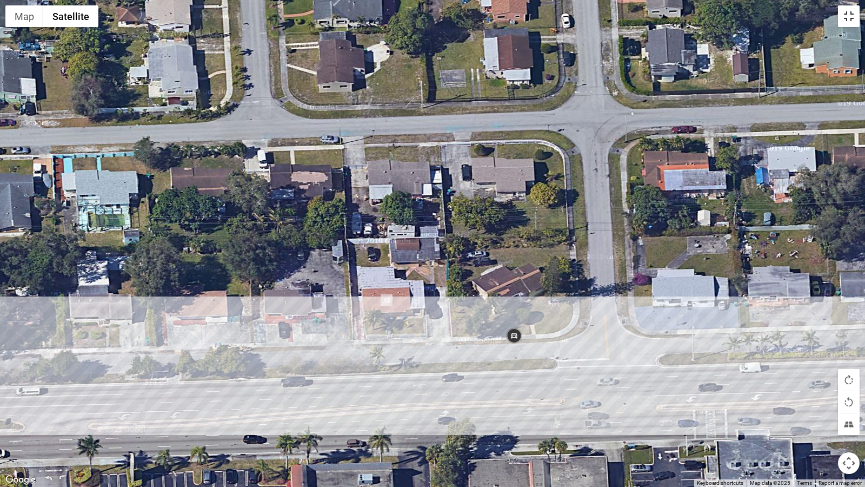
click at [502, 18] on button "Toggle fullscreen view" at bounding box center [849, 16] width 22 height 22
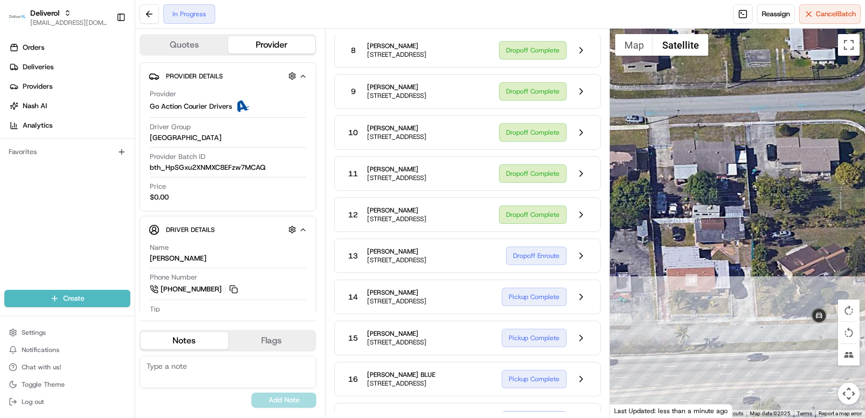
click at [427, 264] on span "[STREET_ADDRESS]" at bounding box center [396, 260] width 59 height 9
click at [502, 266] on button at bounding box center [581, 256] width 21 height 21
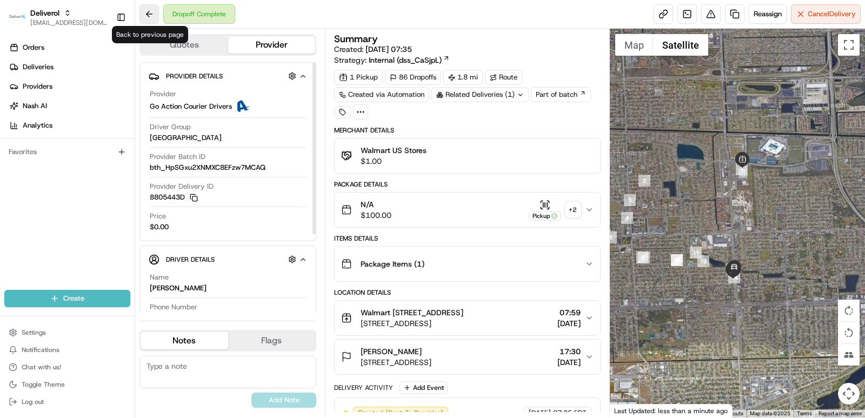
click at [146, 15] on button at bounding box center [149, 13] width 19 height 19
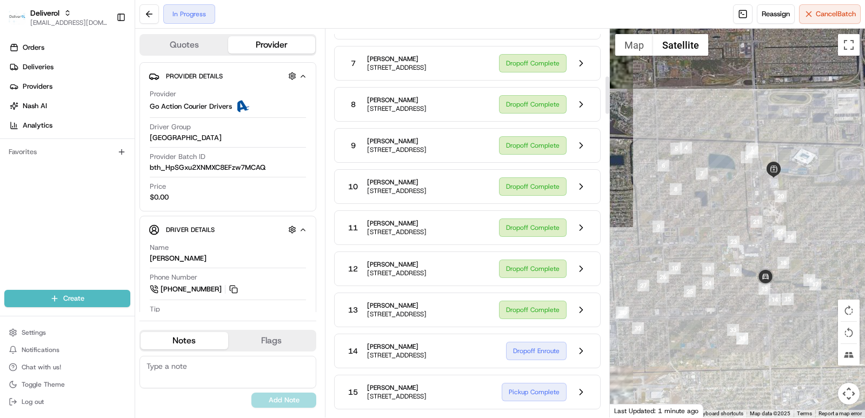
scroll to position [649, 0]
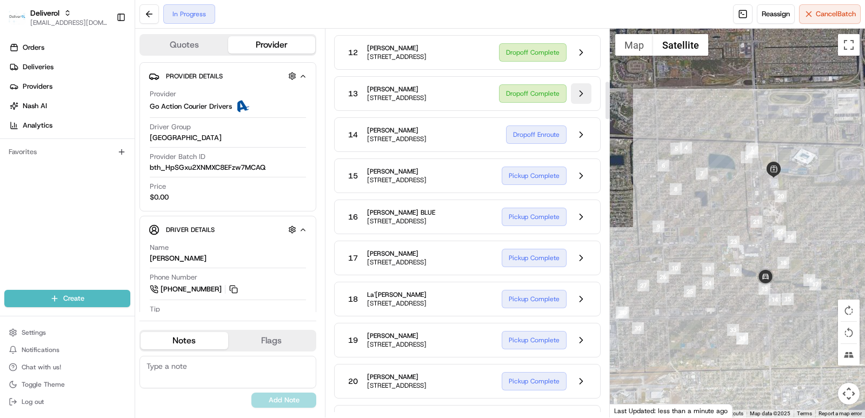
click at [502, 104] on button at bounding box center [581, 93] width 21 height 21
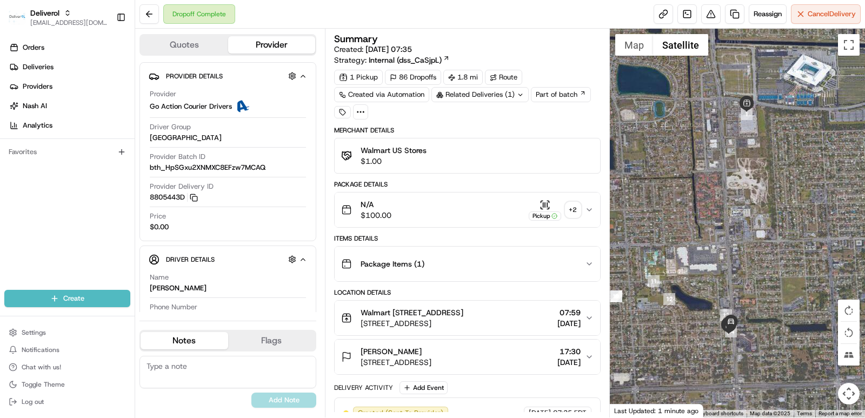
click at [502, 201] on icon "button" at bounding box center [542, 202] width 2 height 2
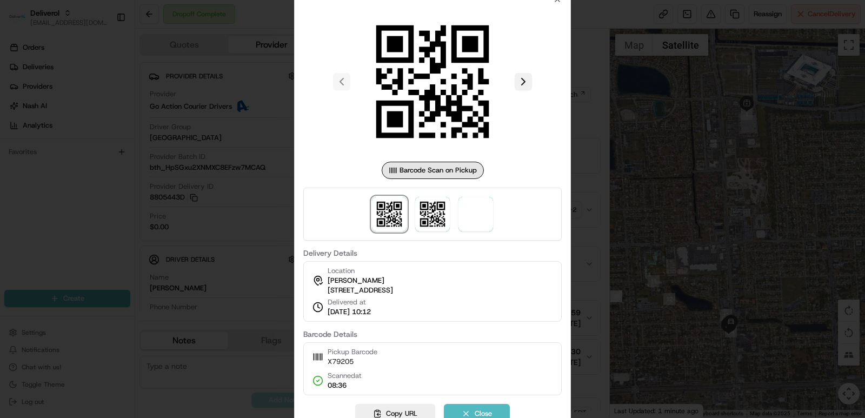
click at [502, 76] on button at bounding box center [523, 81] width 17 height 17
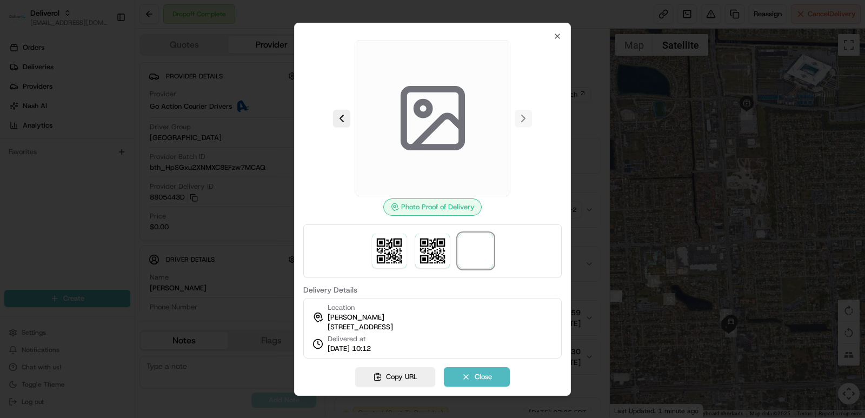
click at [445, 116] on icon at bounding box center [437, 131] width 48 height 31
click at [474, 249] on span at bounding box center [476, 251] width 35 height 35
click at [502, 141] on div at bounding box center [432, 119] width 258 height 156
click at [430, 201] on div "Photo Proof of Delivery" at bounding box center [432, 206] width 98 height 17
click at [502, 180] on div at bounding box center [432, 119] width 258 height 156
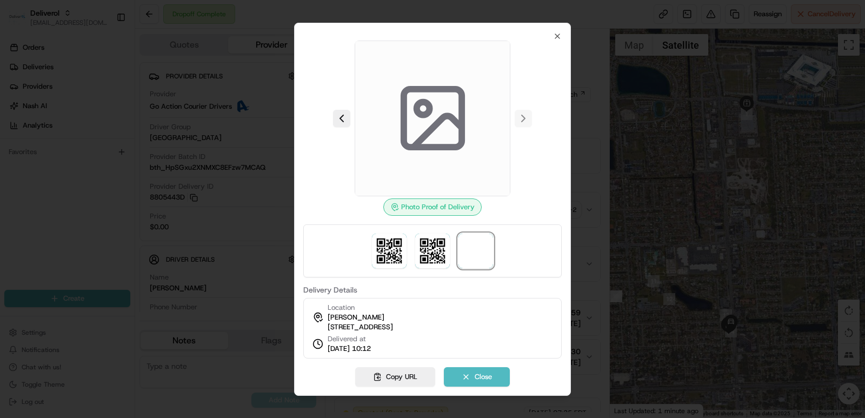
click at [502, 145] on div "Photo Proof of Delivery Delivery Details Location [PERSON_NAME] [GEOGRAPHIC_DAT…" at bounding box center [432, 209] width 277 height 373
click at [502, 32] on icon "button" at bounding box center [557, 36] width 9 height 9
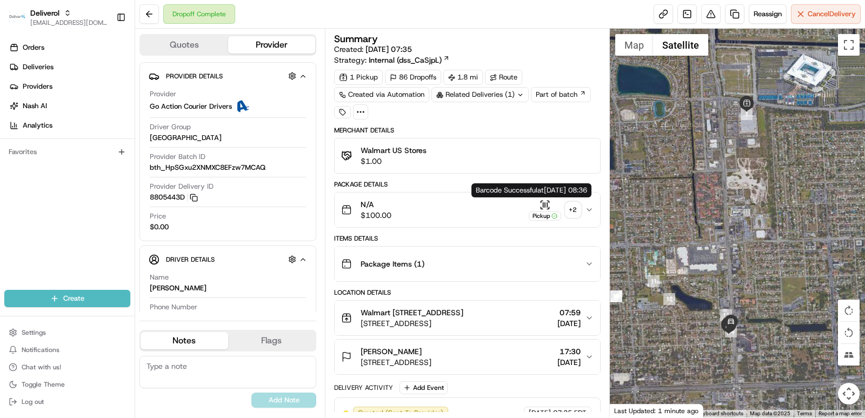
click at [502, 208] on icon "button" at bounding box center [545, 205] width 11 height 11
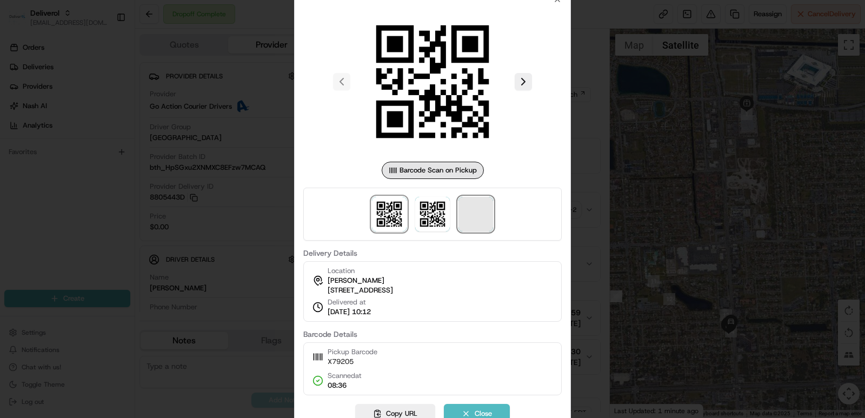
click at [483, 206] on span at bounding box center [476, 214] width 35 height 35
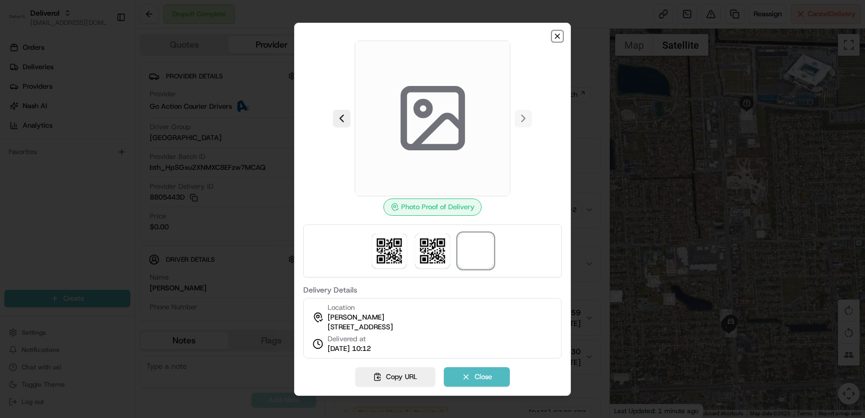
click at [502, 34] on icon "button" at bounding box center [557, 36] width 9 height 9
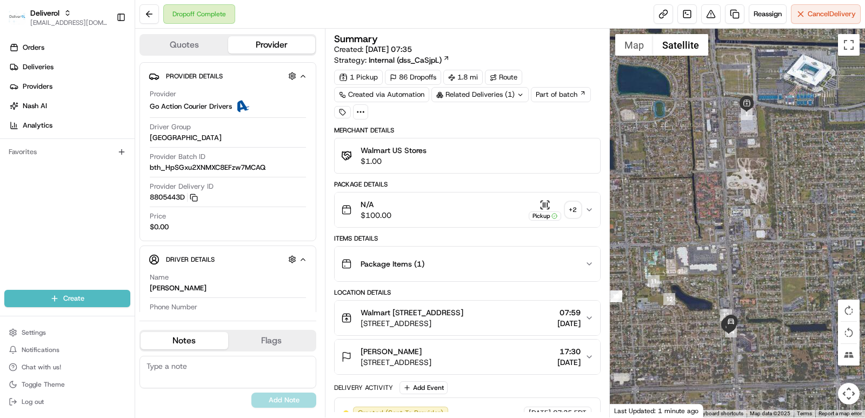
click at [502, 211] on div "+ 2" at bounding box center [573, 209] width 15 height 15
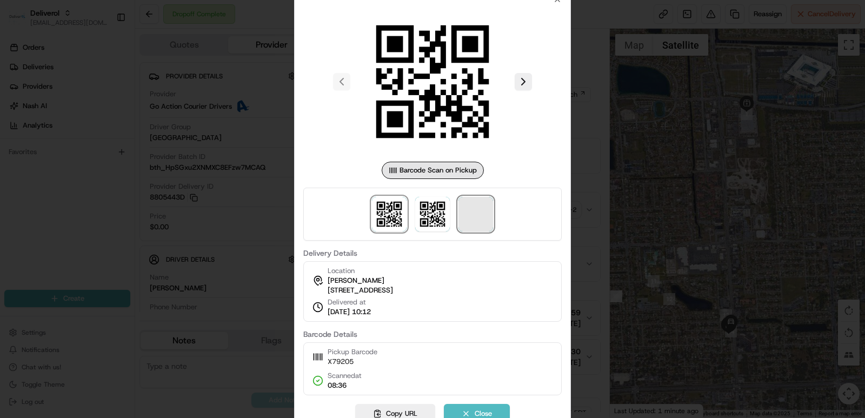
click at [487, 209] on span at bounding box center [476, 214] width 35 height 35
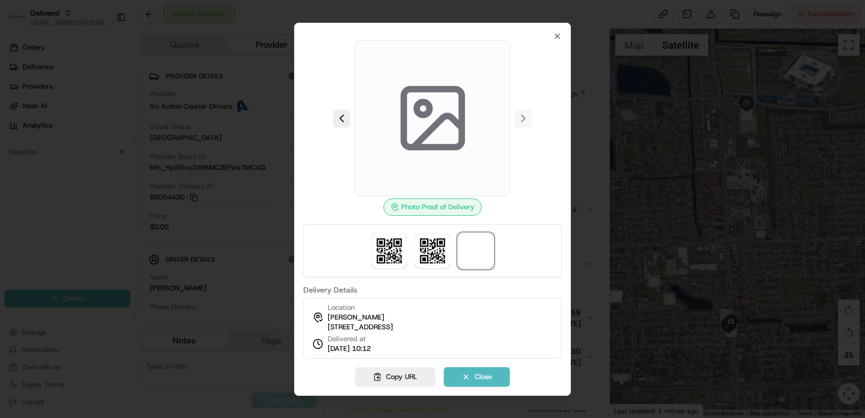
click at [502, 170] on div at bounding box center [432, 119] width 258 height 156
click at [341, 112] on button at bounding box center [341, 118] width 17 height 17
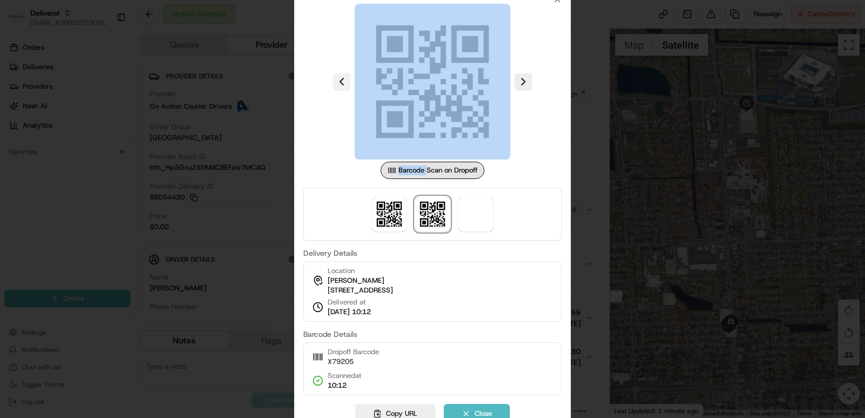
click at [341, 112] on div at bounding box center [432, 82] width 258 height 156
click at [330, 118] on div at bounding box center [432, 82] width 258 height 156
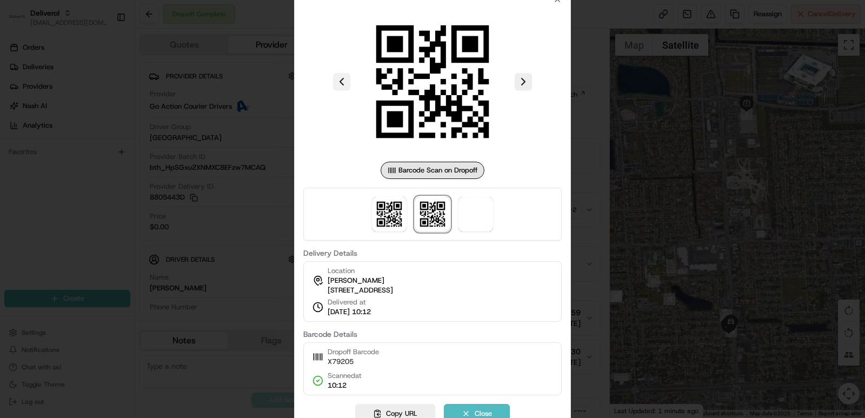
click at [342, 77] on button at bounding box center [341, 81] width 17 height 17
click at [502, 83] on button at bounding box center [523, 81] width 17 height 17
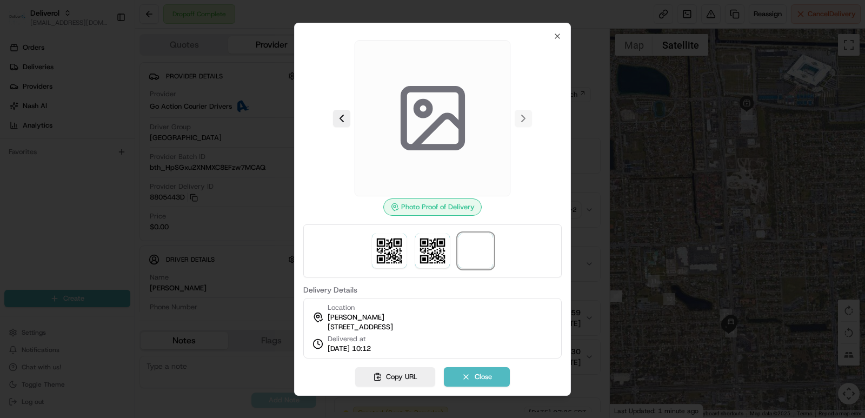
click at [502, 189] on div at bounding box center [432, 119] width 258 height 156
click at [349, 62] on div at bounding box center [432, 119] width 258 height 156
click at [383, 96] on span at bounding box center [433, 119] width 156 height 156
click at [422, 121] on icon at bounding box center [432, 117] width 77 height 77
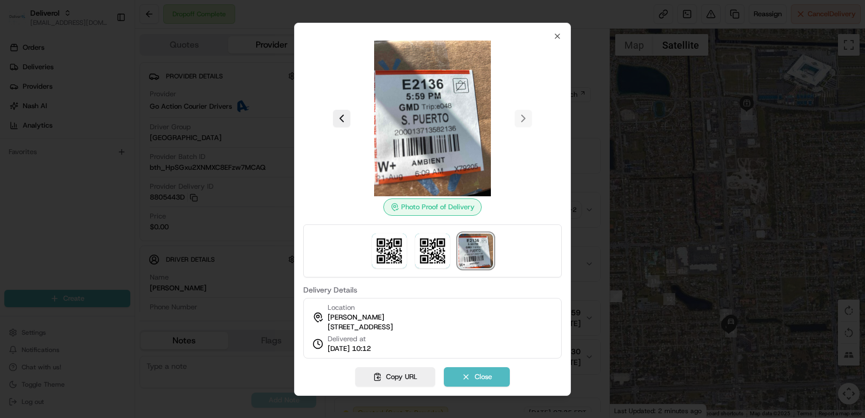
click at [502, 103] on div at bounding box center [432, 209] width 865 height 418
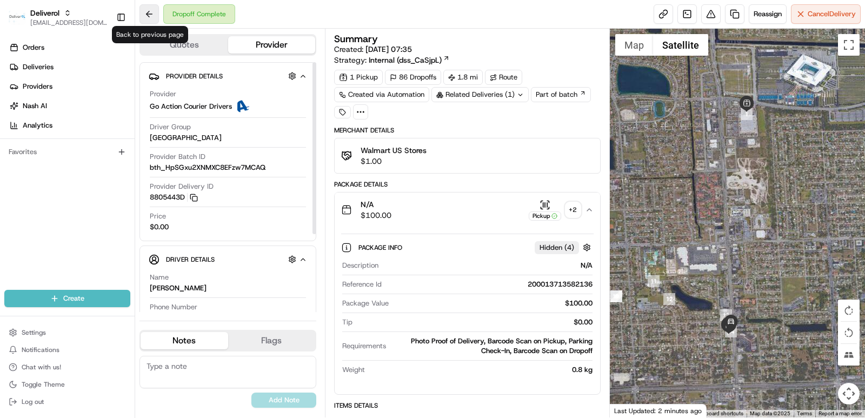
click at [152, 9] on button at bounding box center [149, 13] width 19 height 19
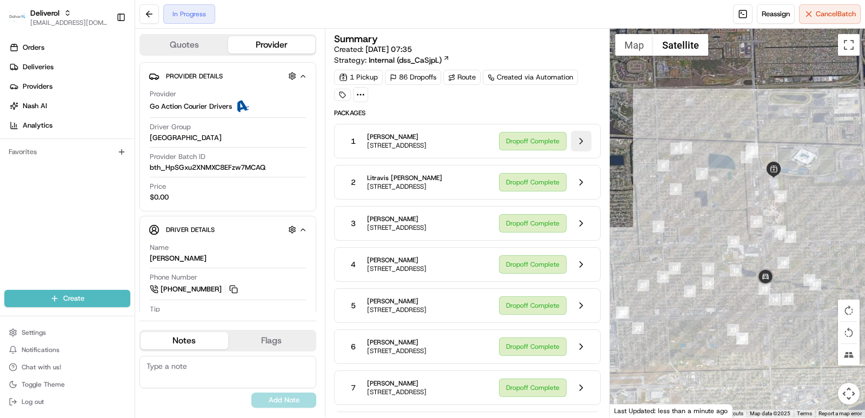
click at [502, 145] on button at bounding box center [581, 141] width 21 height 21
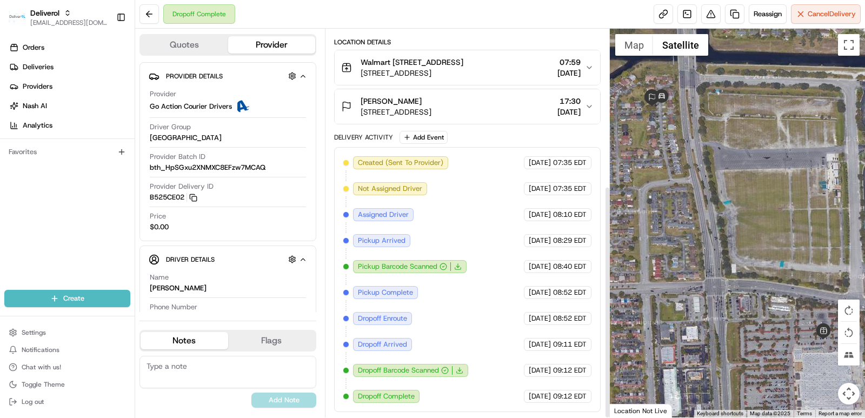
scroll to position [261, 0]
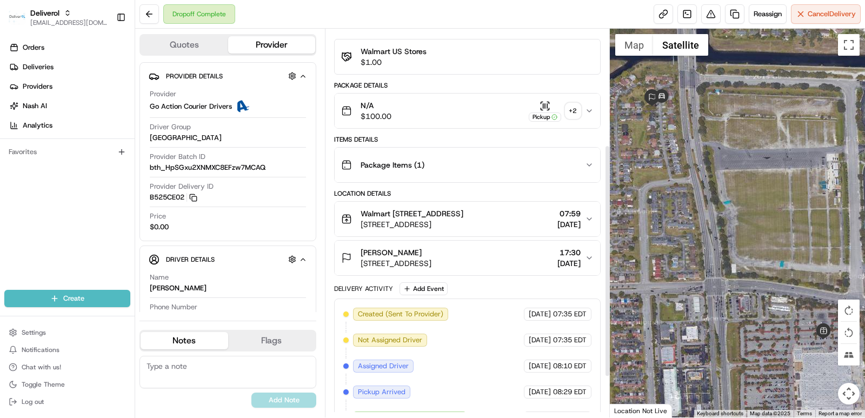
scroll to position [261, 0]
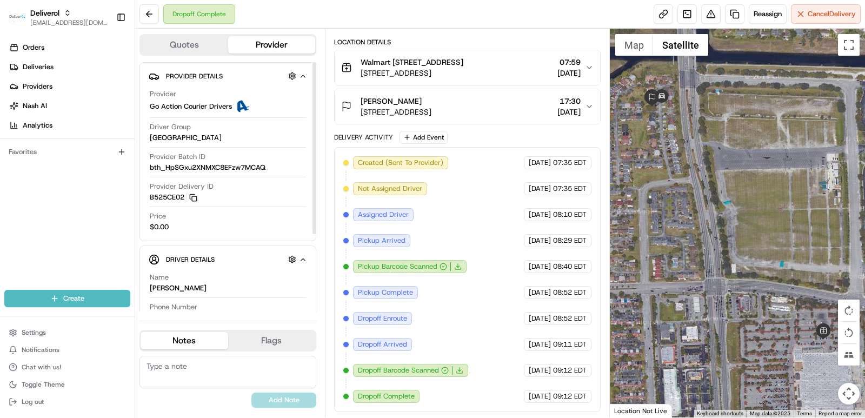
click at [160, 17] on div "Dropoff Complete" at bounding box center [188, 13] width 96 height 19
click at [154, 20] on button at bounding box center [149, 13] width 19 height 19
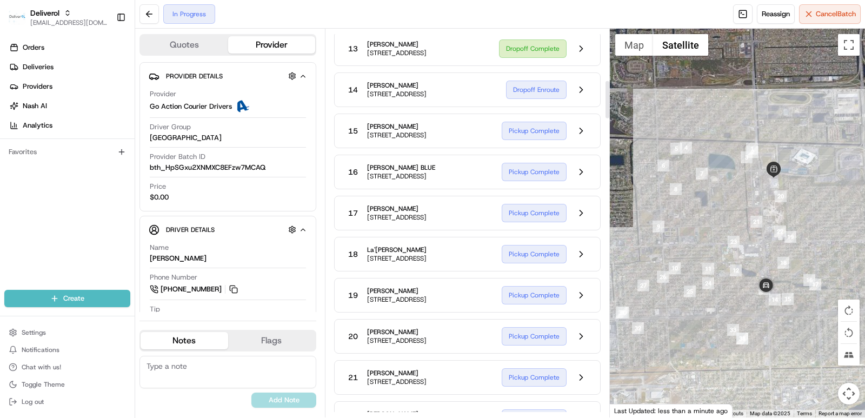
scroll to position [532, 0]
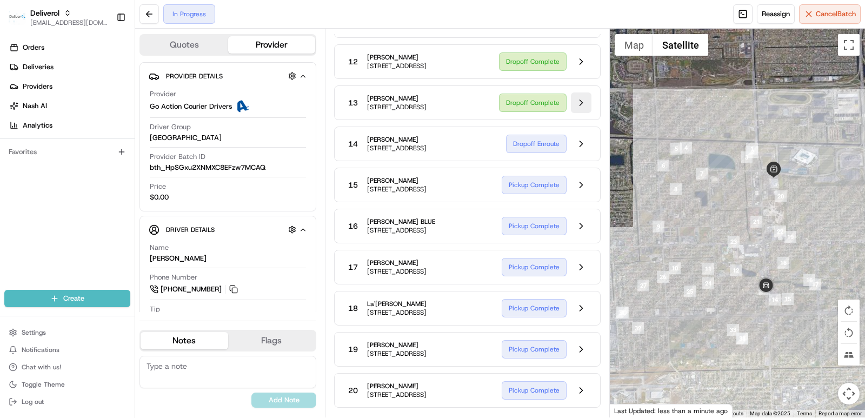
click at [586, 113] on button at bounding box center [581, 102] width 21 height 21
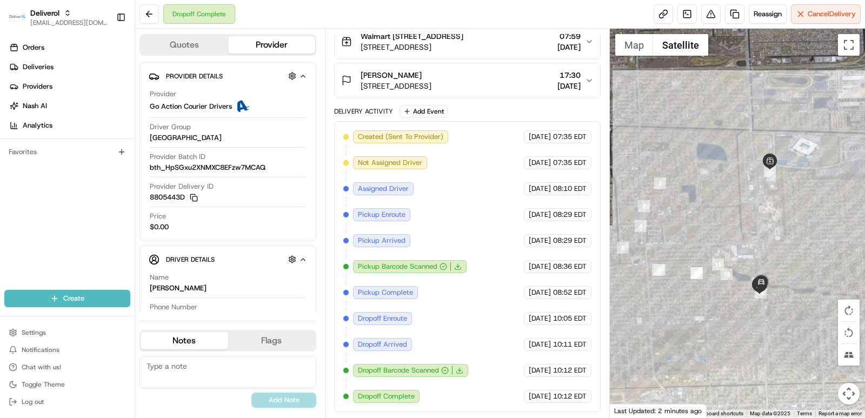
scroll to position [287, 0]
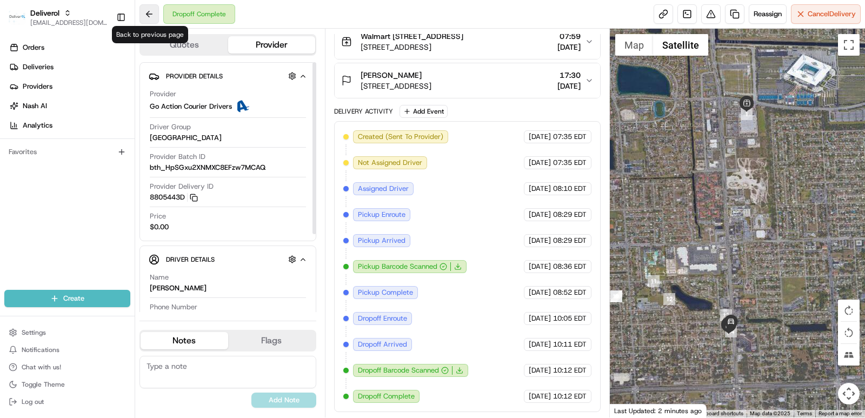
click at [148, 11] on button at bounding box center [149, 13] width 19 height 19
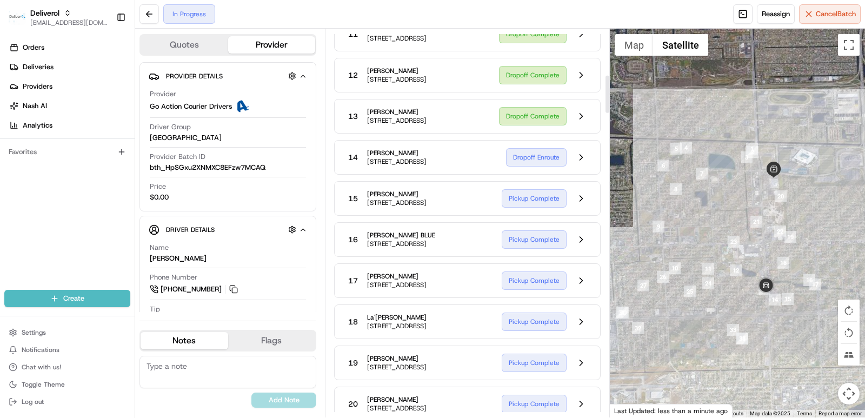
scroll to position [477, 0]
click at [576, 126] on button at bounding box center [581, 115] width 21 height 21
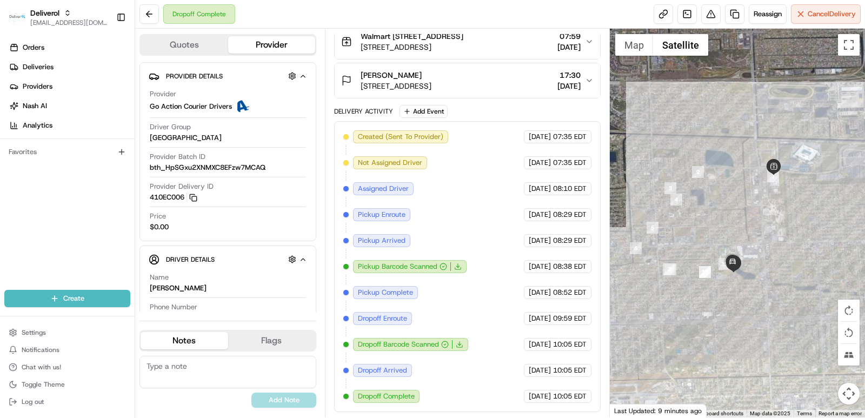
scroll to position [287, 0]
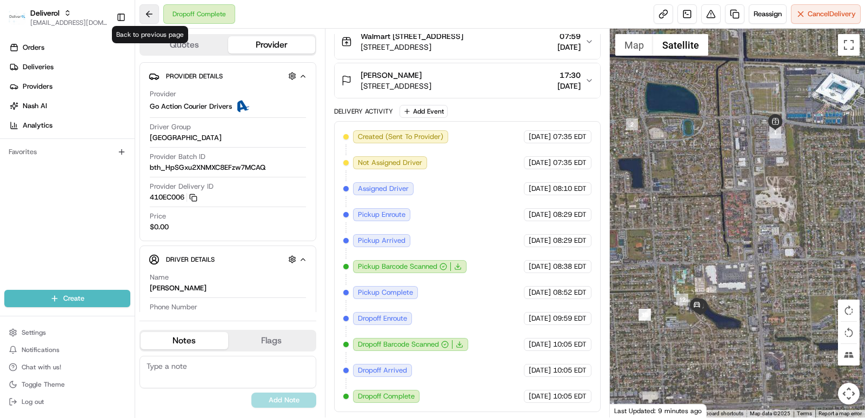
click at [146, 15] on button at bounding box center [149, 13] width 19 height 19
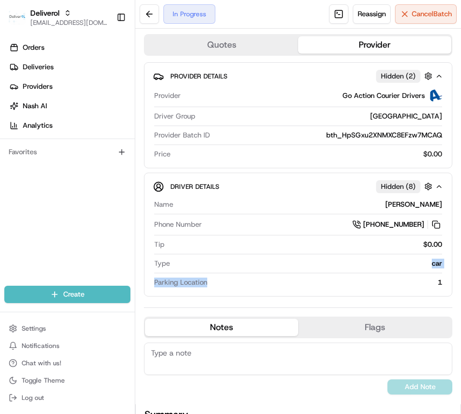
drag, startPoint x: 372, startPoint y: 284, endPoint x: 113, endPoint y: 262, distance: 259.9
click at [161, 263] on div "Name Yazim Martin Phone Number +1 863 340 8458 Tip $0.00 Type car Parking Locat…" at bounding box center [298, 243] width 290 height 96
click at [149, 20] on button at bounding box center [149, 13] width 19 height 19
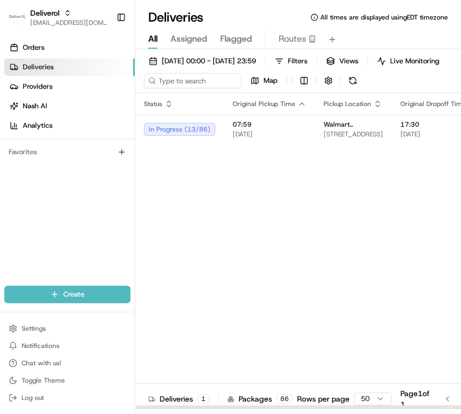
click at [176, 136] on div "In Progress ( 13 / 86 )" at bounding box center [179, 129] width 71 height 13
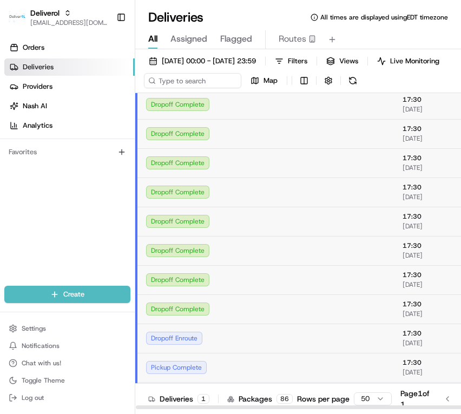
scroll to position [324, 0]
